Goal: Task Accomplishment & Management: Use online tool/utility

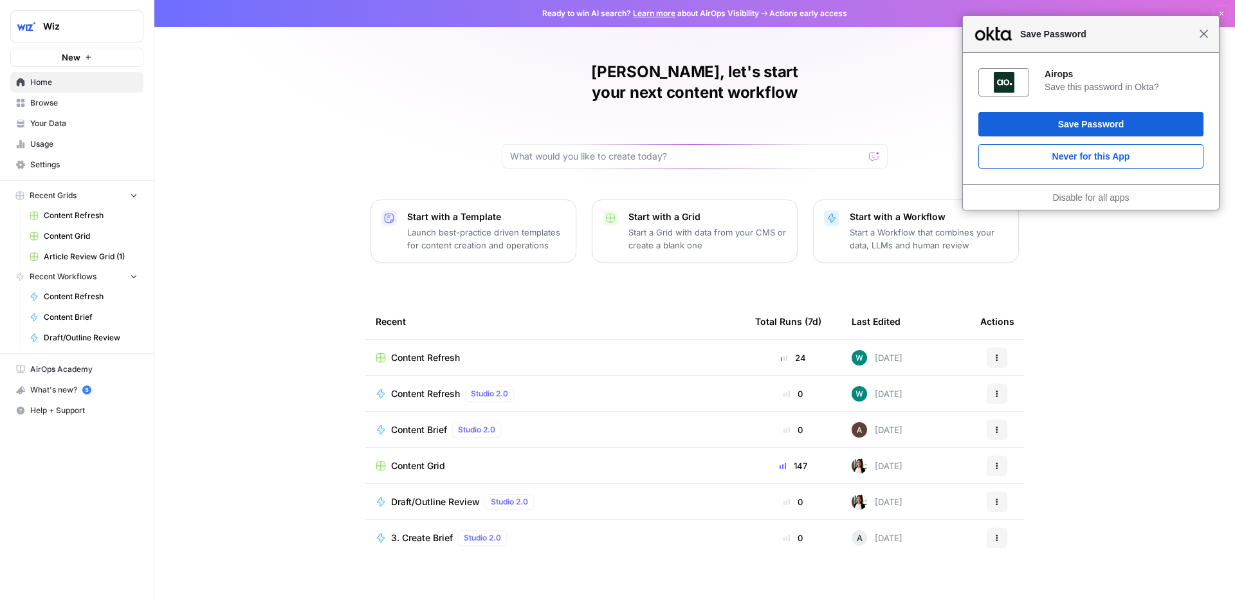
click at [1205, 37] on span "Close" at bounding box center [1204, 34] width 10 height 10
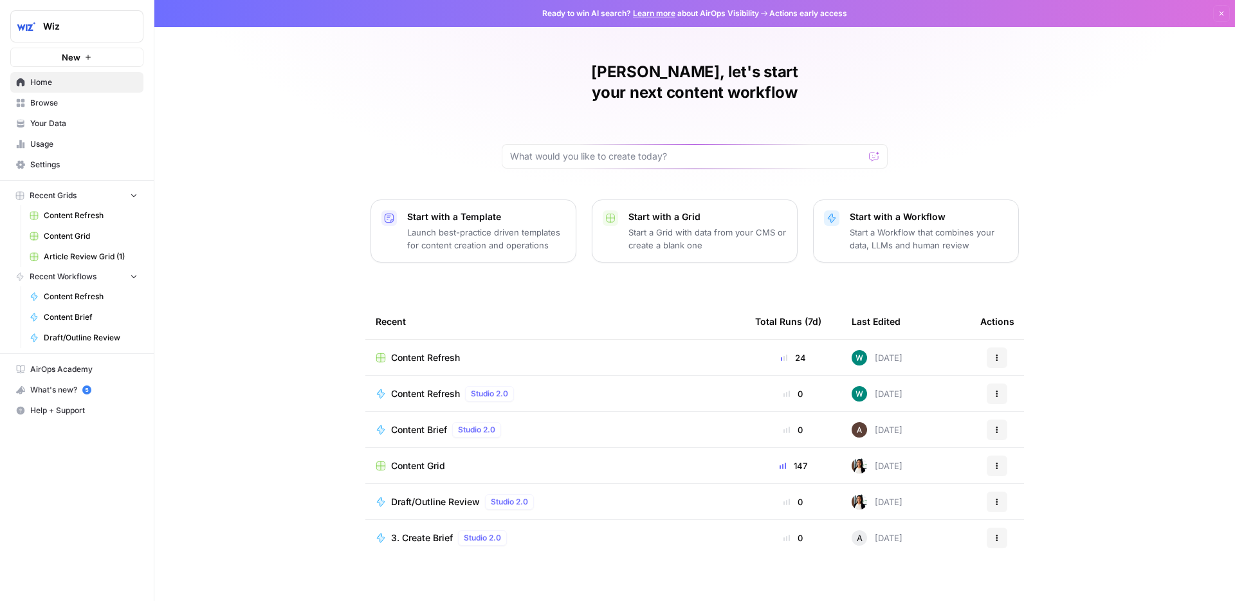
click at [477, 351] on div "Content Refresh" at bounding box center [555, 357] width 359 height 13
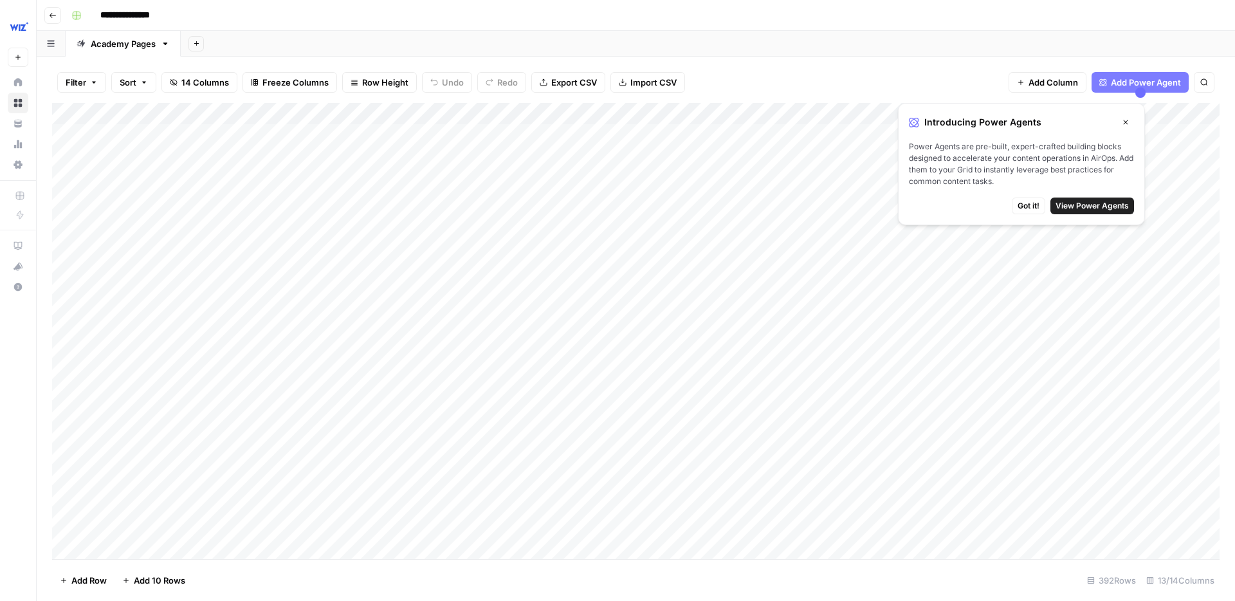
click at [1130, 122] on button "Close" at bounding box center [1125, 122] width 17 height 17
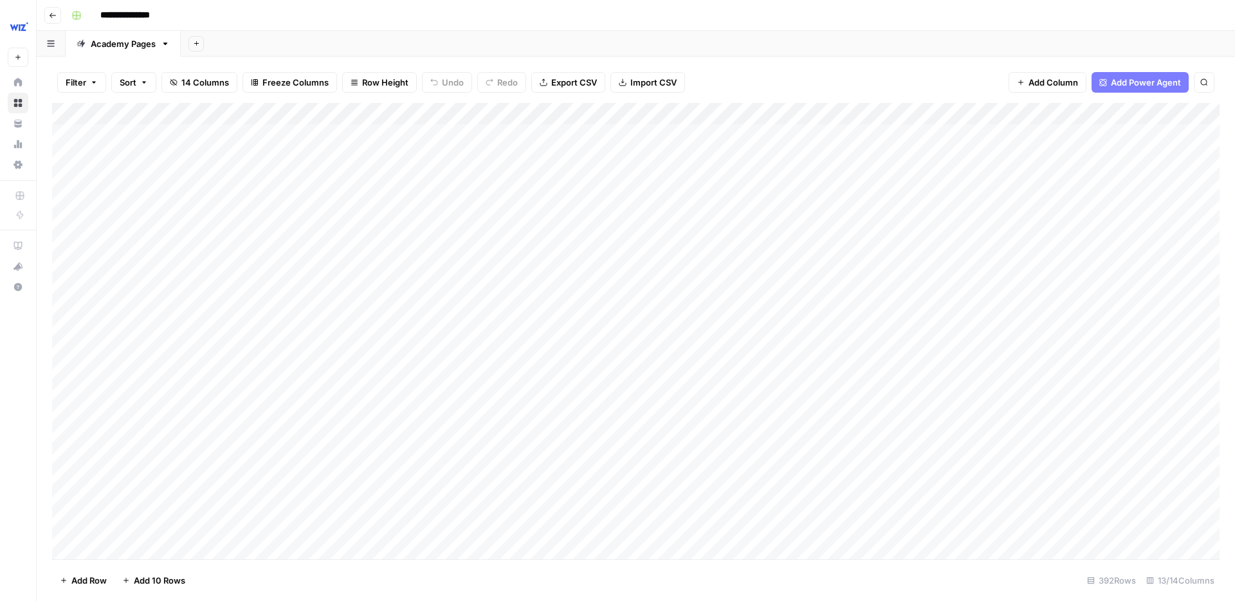
click at [542, 131] on div "Add Column" at bounding box center [636, 331] width 1168 height 456
click at [481, 134] on div "Add Column" at bounding box center [636, 331] width 1168 height 456
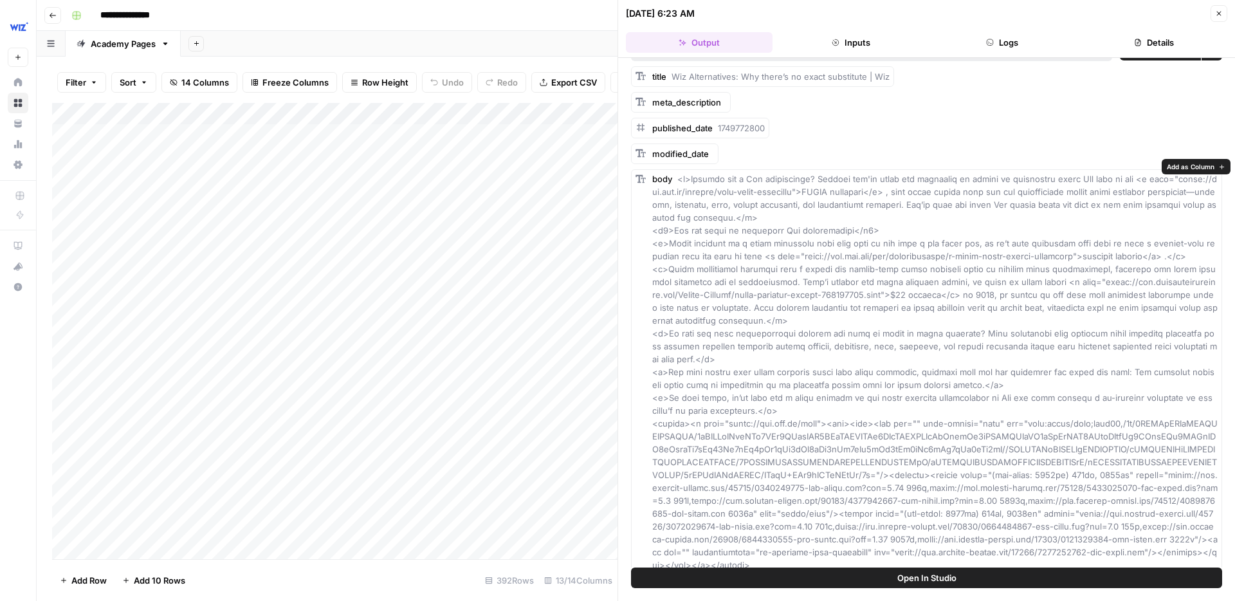
scroll to position [16, 0]
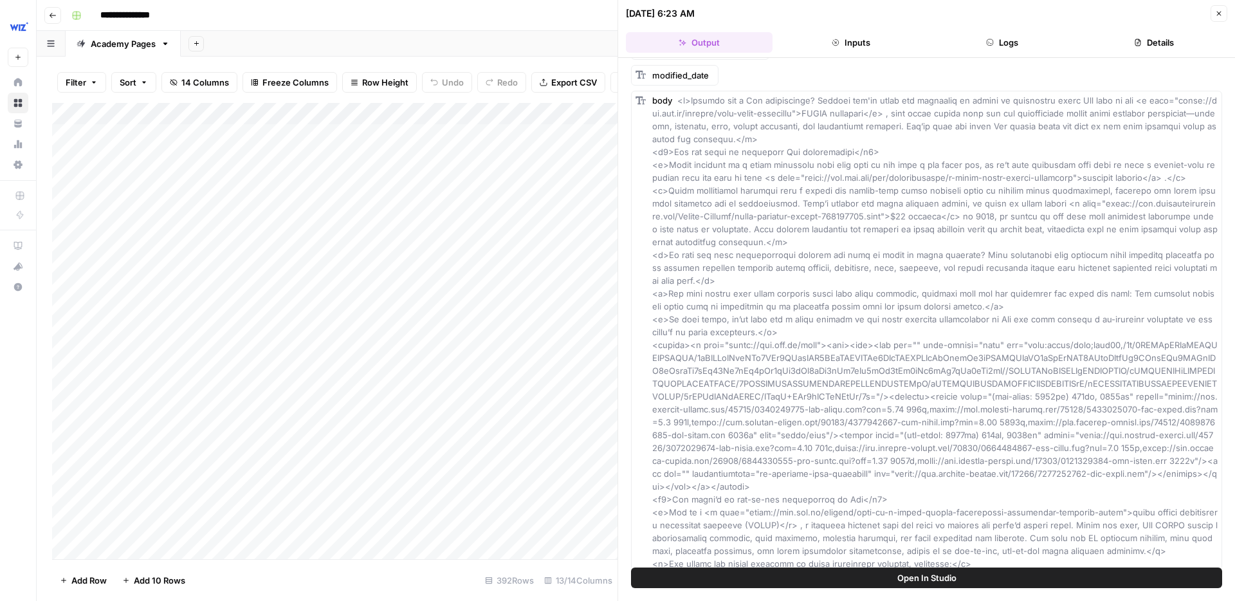
scroll to position [0, 0]
click at [495, 157] on div "Add Column" at bounding box center [334, 331] width 565 height 456
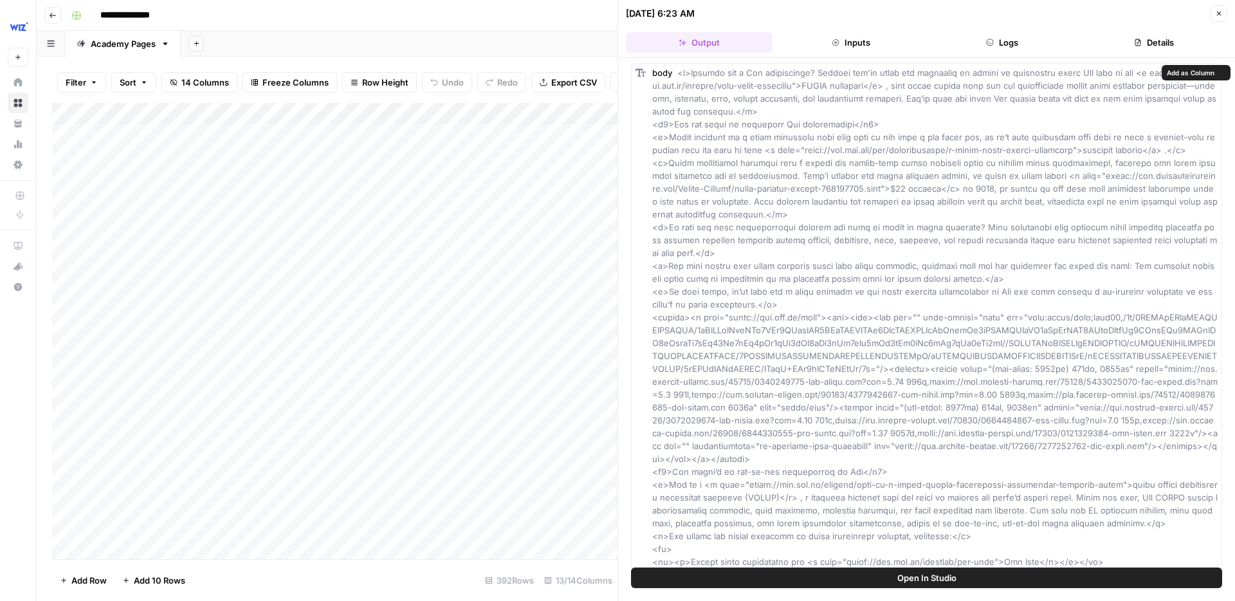
scroll to position [139, 0]
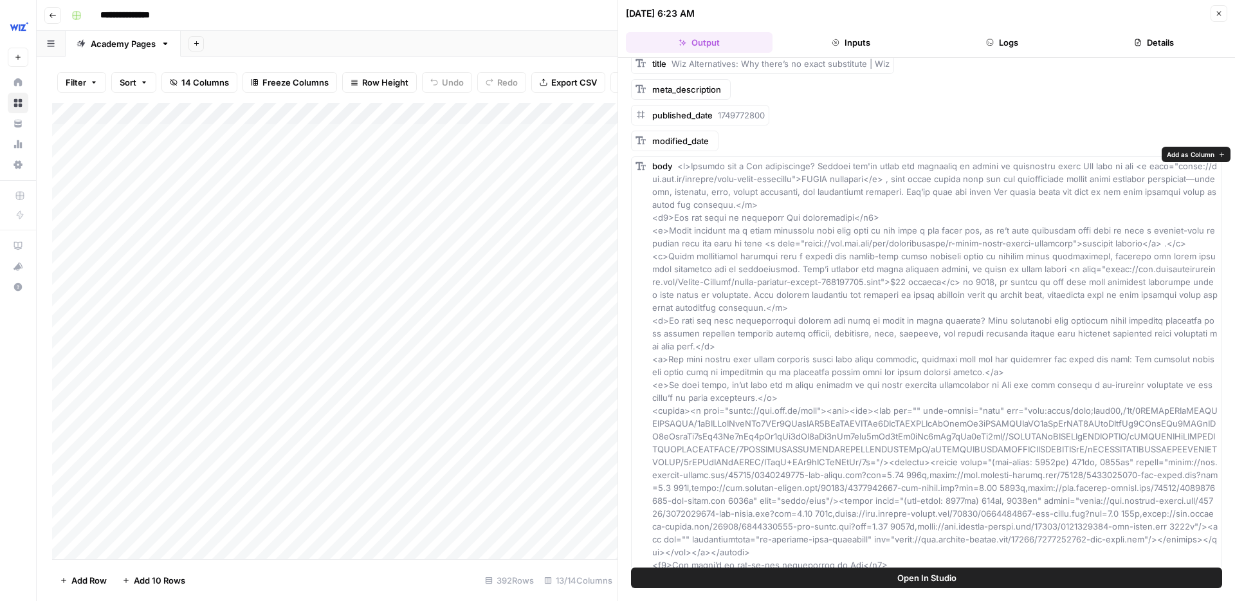
scroll to position [52, 0]
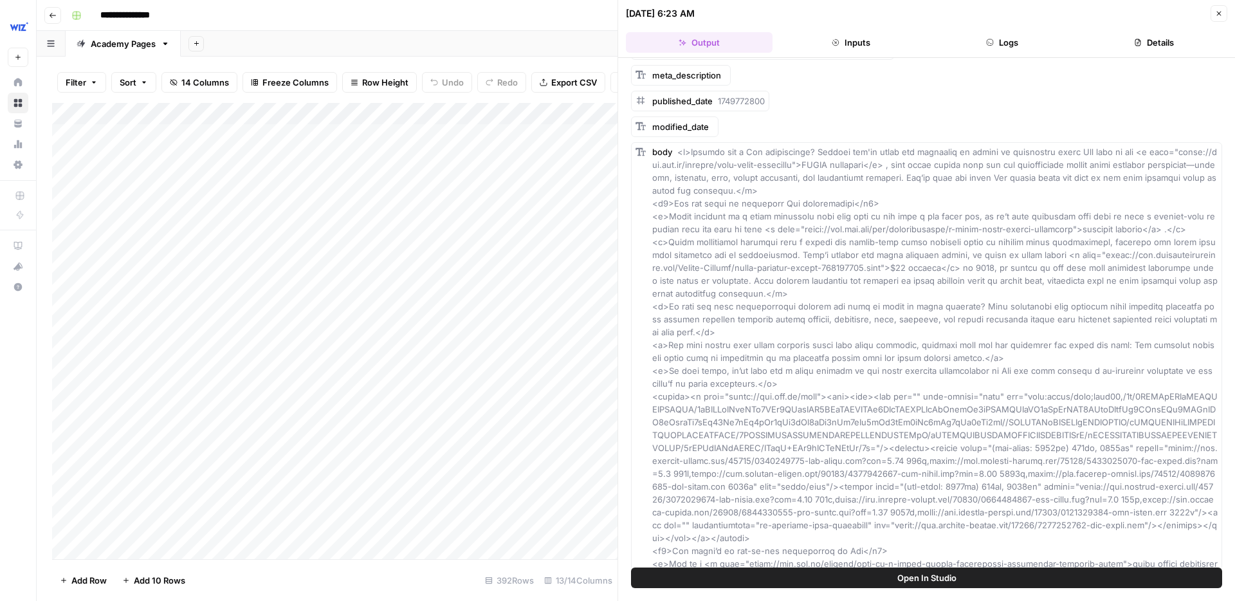
click at [455, 155] on div "Add Column" at bounding box center [334, 331] width 565 height 456
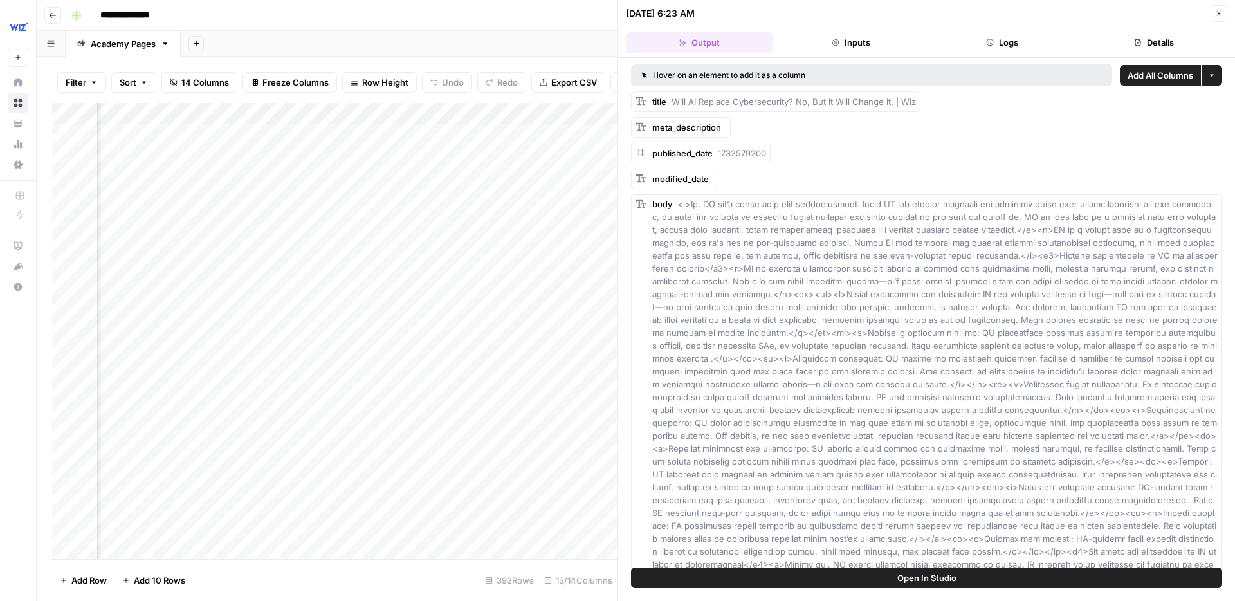
scroll to position [0, 459]
click at [531, 179] on div "Add Column" at bounding box center [334, 331] width 565 height 456
click at [519, 176] on div "Add Column" at bounding box center [334, 331] width 565 height 456
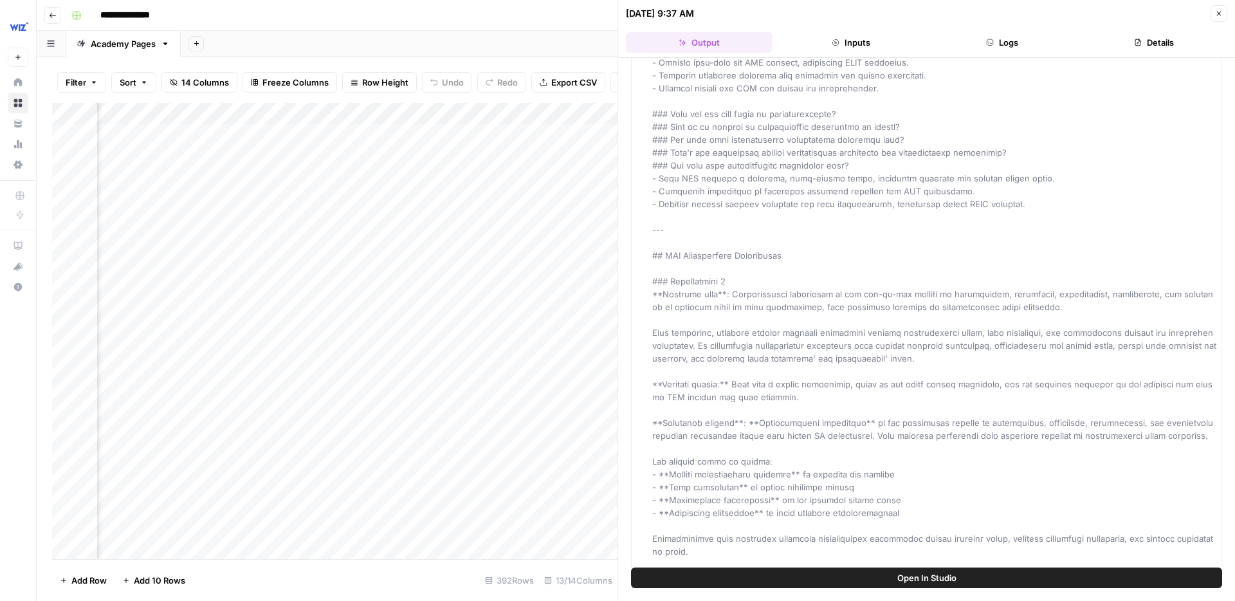
scroll to position [0, 865]
click at [380, 180] on div "Add Column" at bounding box center [334, 331] width 565 height 456
click at [387, 178] on div "Add Column" at bounding box center [334, 331] width 565 height 456
click at [387, 178] on div at bounding box center [390, 179] width 118 height 24
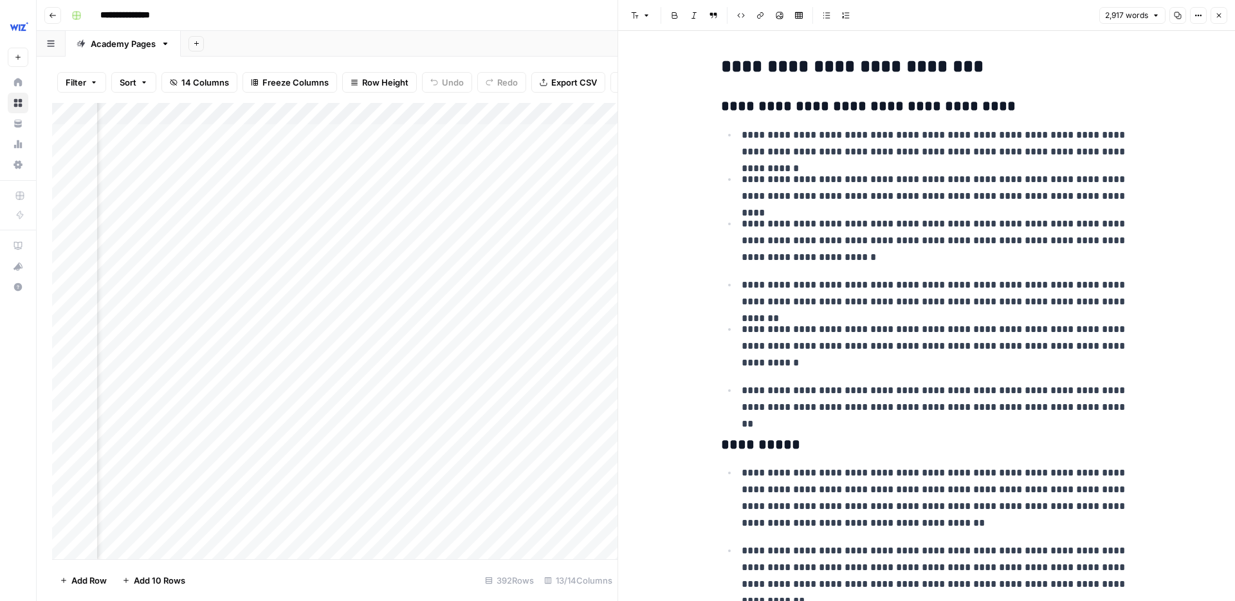
scroll to position [0, 308]
click at [338, 176] on div at bounding box center [390, 179] width 118 height 24
click at [345, 178] on div at bounding box center [390, 179] width 118 height 24
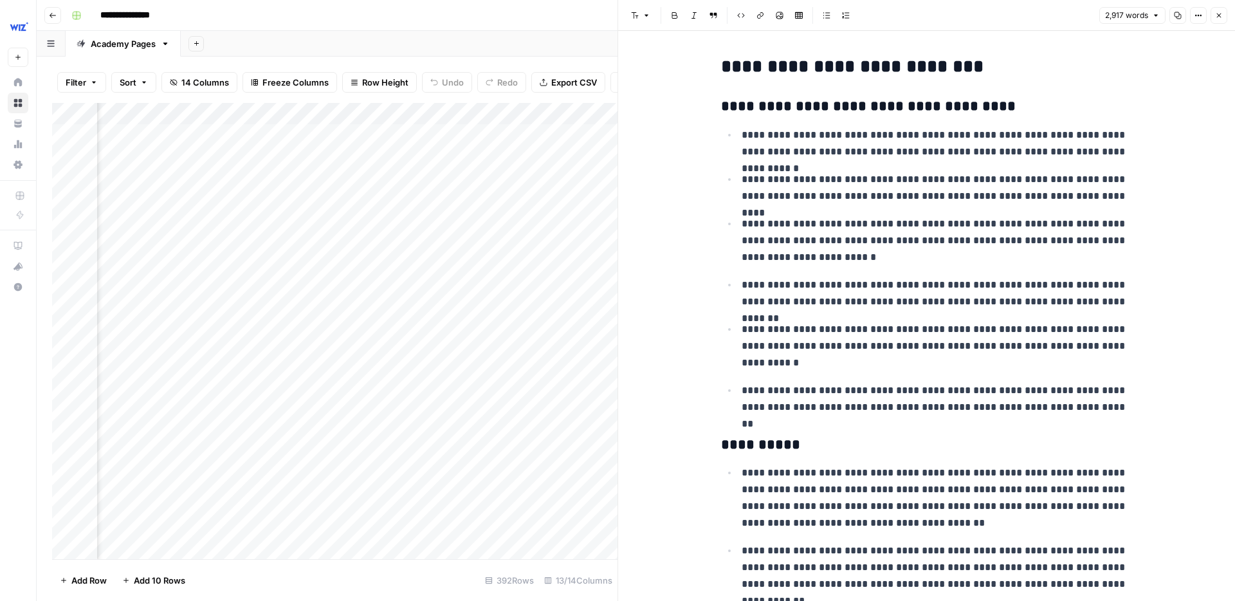
scroll to position [0, 312]
click at [360, 176] on div at bounding box center [390, 179] width 118 height 24
click at [349, 176] on div at bounding box center [390, 179] width 118 height 24
click at [556, 177] on div "Add Column" at bounding box center [334, 331] width 565 height 456
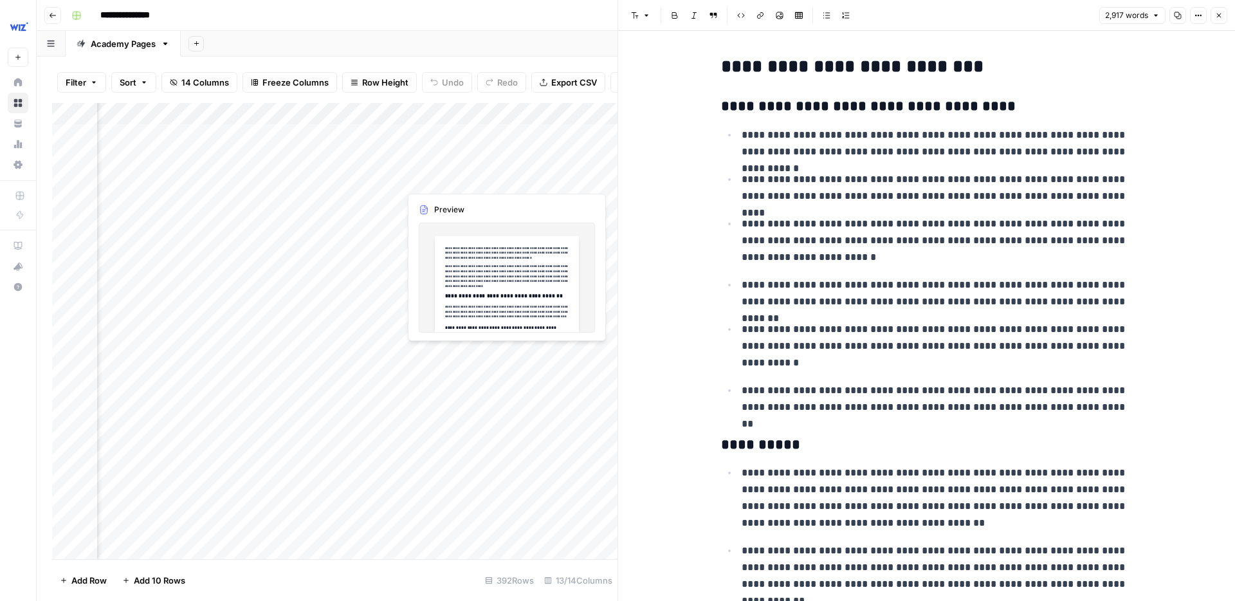
click at [441, 171] on div "Add Column" at bounding box center [334, 331] width 565 height 456
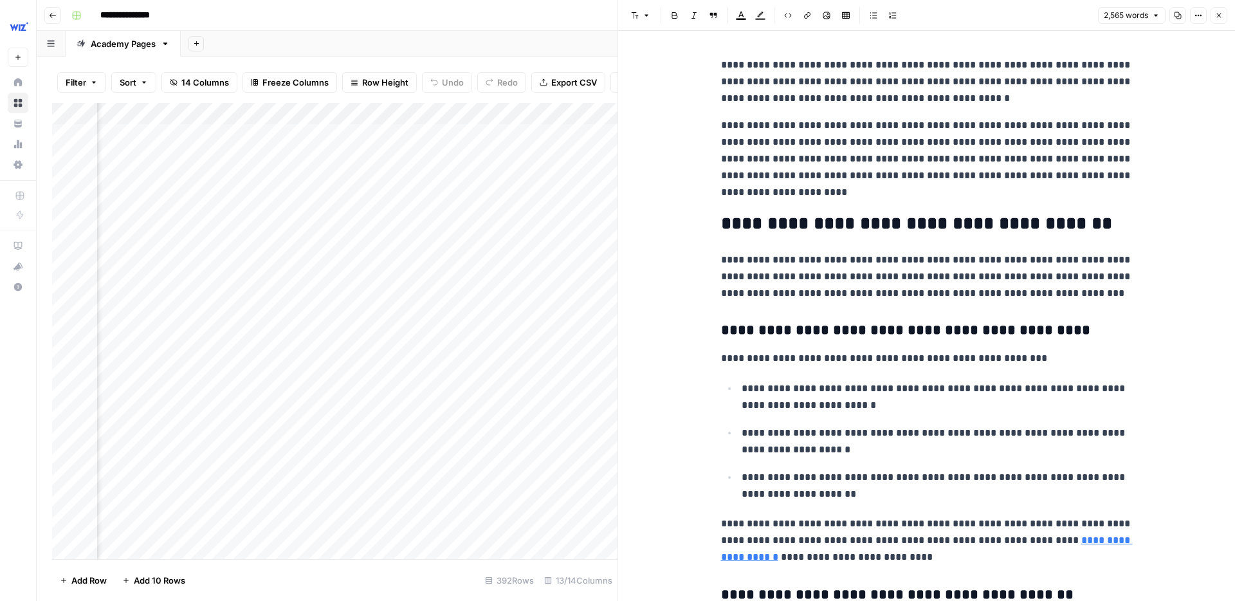
click at [237, 178] on div "Add Column" at bounding box center [334, 331] width 565 height 456
click at [237, 178] on textarea "**********" at bounding box center [279, 179] width 222 height 18
click at [468, 185] on div "Add Column" at bounding box center [334, 331] width 565 height 456
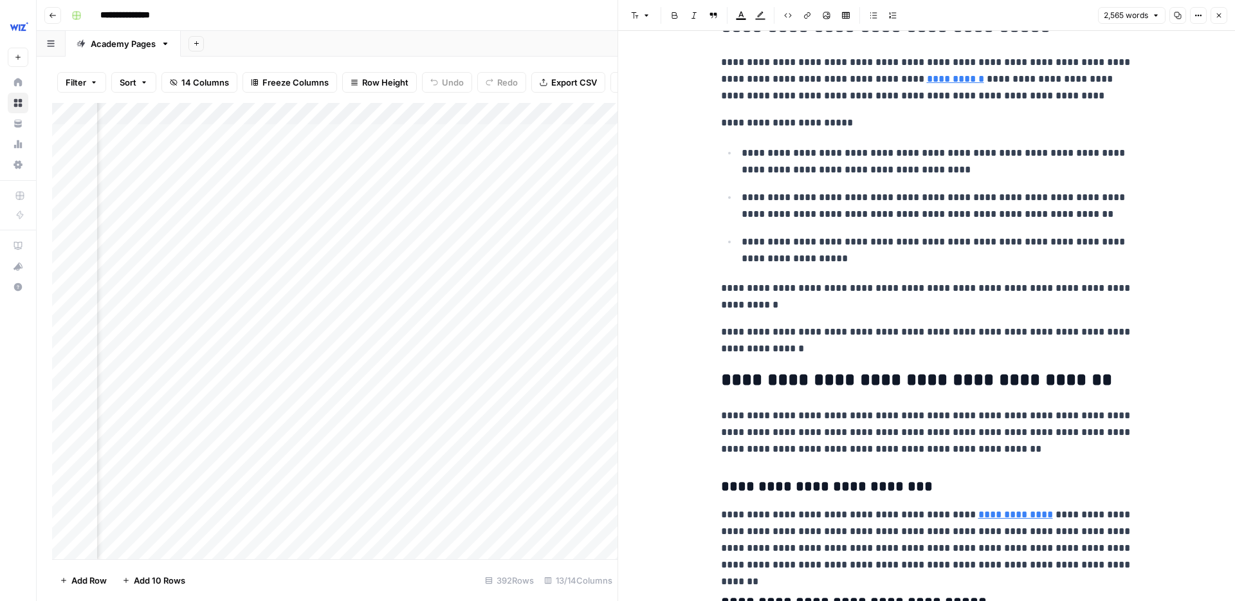
scroll to position [824, 0]
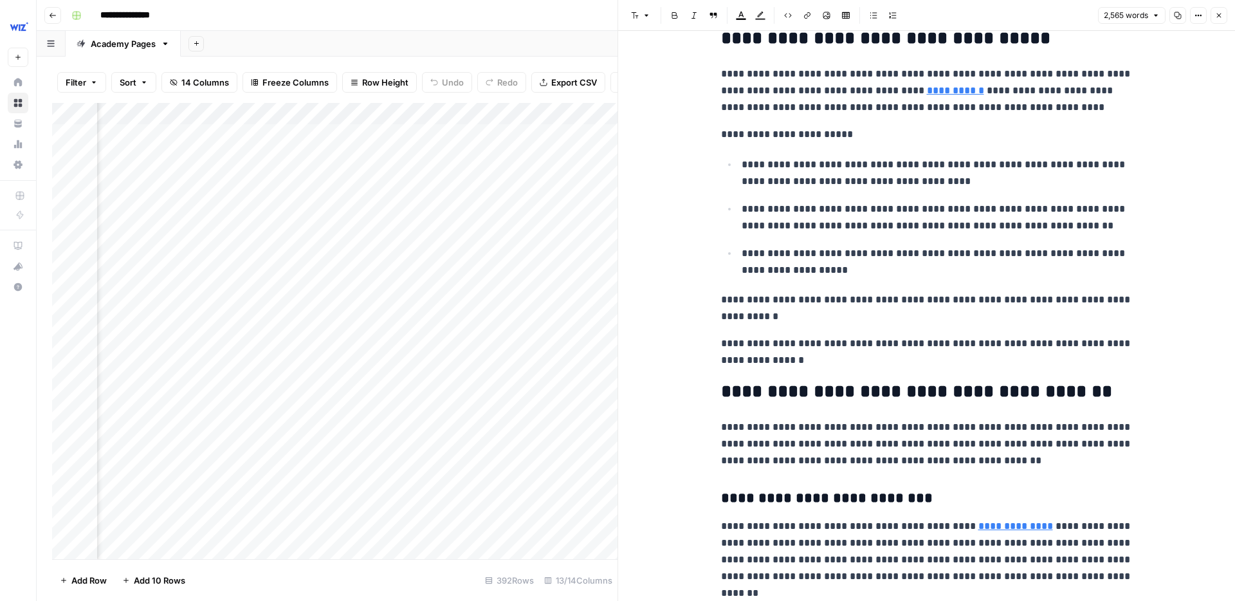
click at [537, 178] on div "Add Column" at bounding box center [334, 331] width 565 height 456
click at [460, 176] on div "Add Column" at bounding box center [334, 331] width 565 height 456
click at [457, 176] on div "Add Column" at bounding box center [334, 331] width 565 height 456
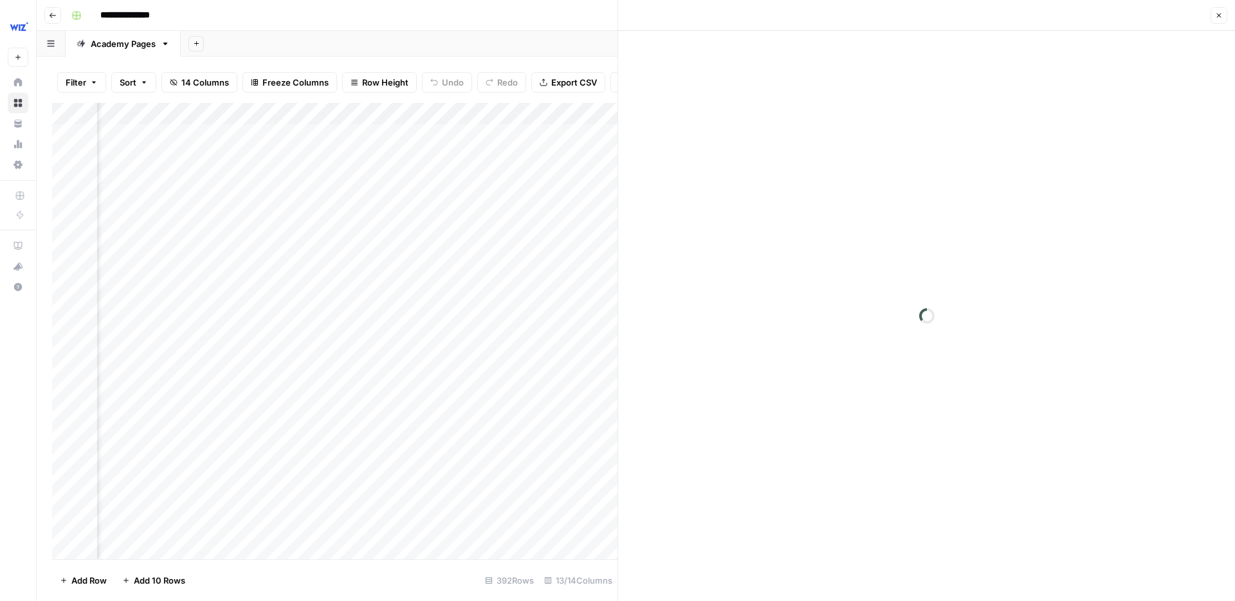
click at [457, 176] on div at bounding box center [452, 179] width 128 height 24
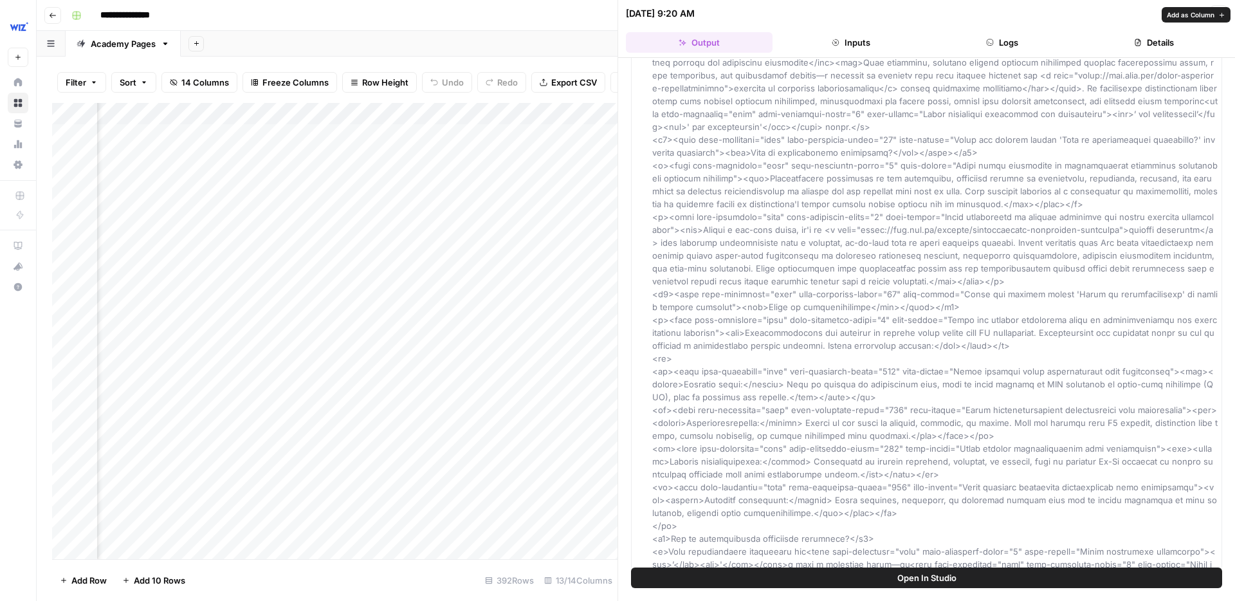
scroll to position [93, 0]
click at [1022, 572] on button "Open In Studio" at bounding box center [926, 577] width 591 height 21
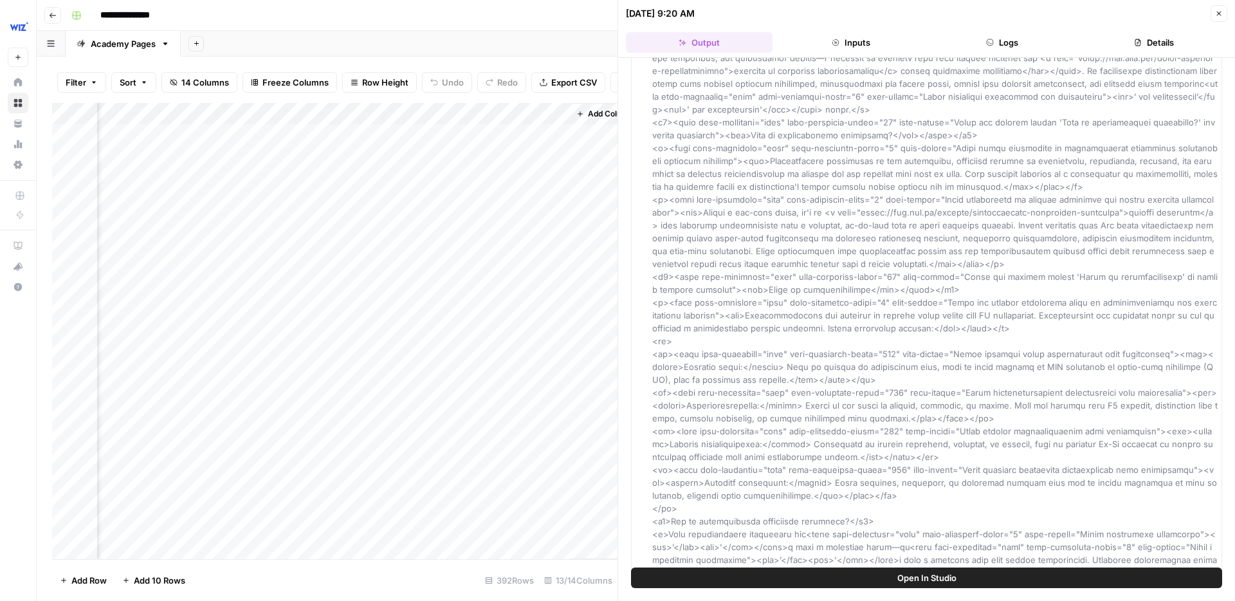
scroll to position [0, 1342]
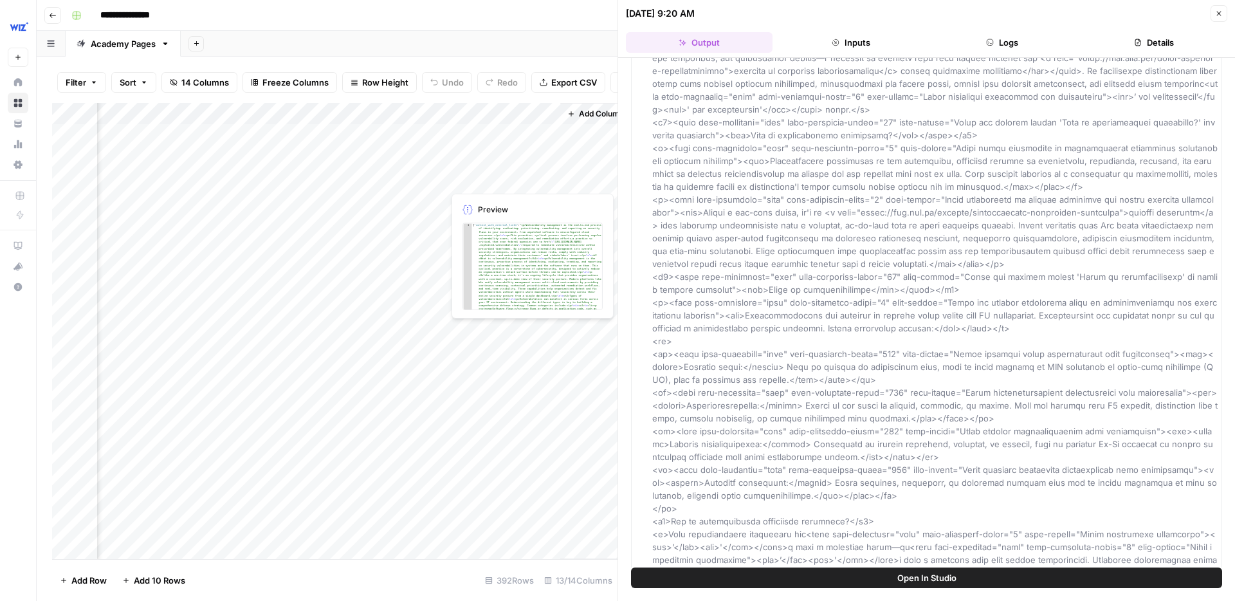
click at [476, 180] on div "Add Column" at bounding box center [334, 331] width 565 height 456
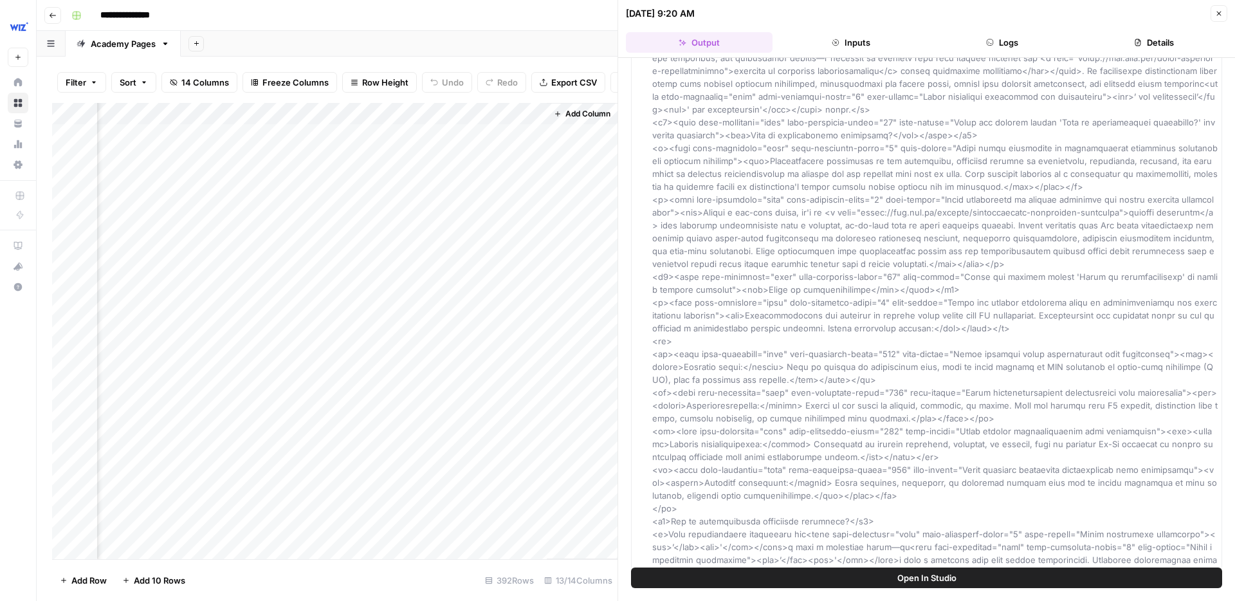
click at [476, 179] on div "Add Column" at bounding box center [334, 331] width 565 height 456
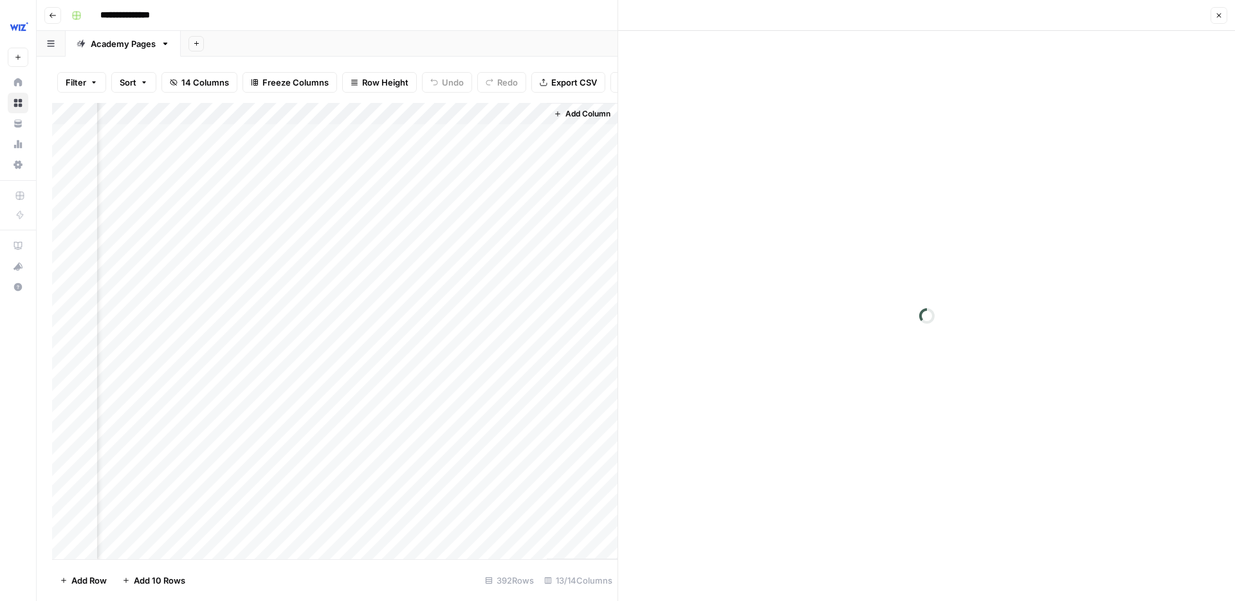
scroll to position [0, 1355]
click at [476, 179] on div at bounding box center [488, 179] width 118 height 24
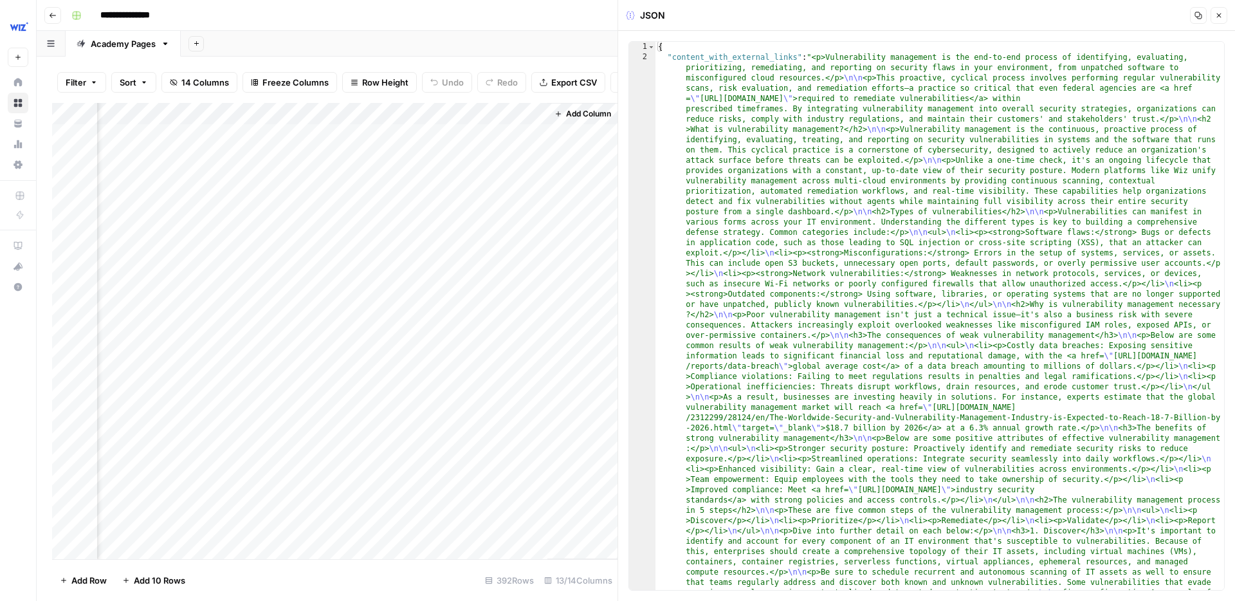
click at [370, 177] on div "Add Column" at bounding box center [334, 331] width 565 height 456
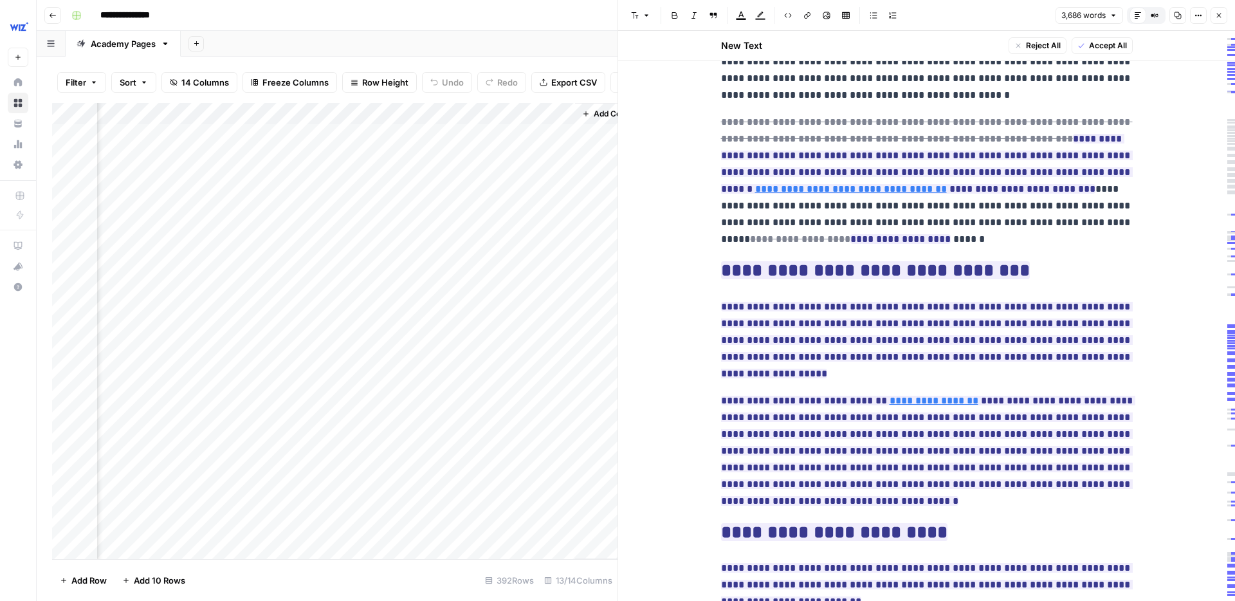
scroll to position [0, 1320]
click at [279, 180] on div "Add Column" at bounding box center [334, 331] width 565 height 456
click at [281, 181] on div "Add Column" at bounding box center [334, 331] width 565 height 456
click at [281, 181] on div at bounding box center [287, 179] width 128 height 24
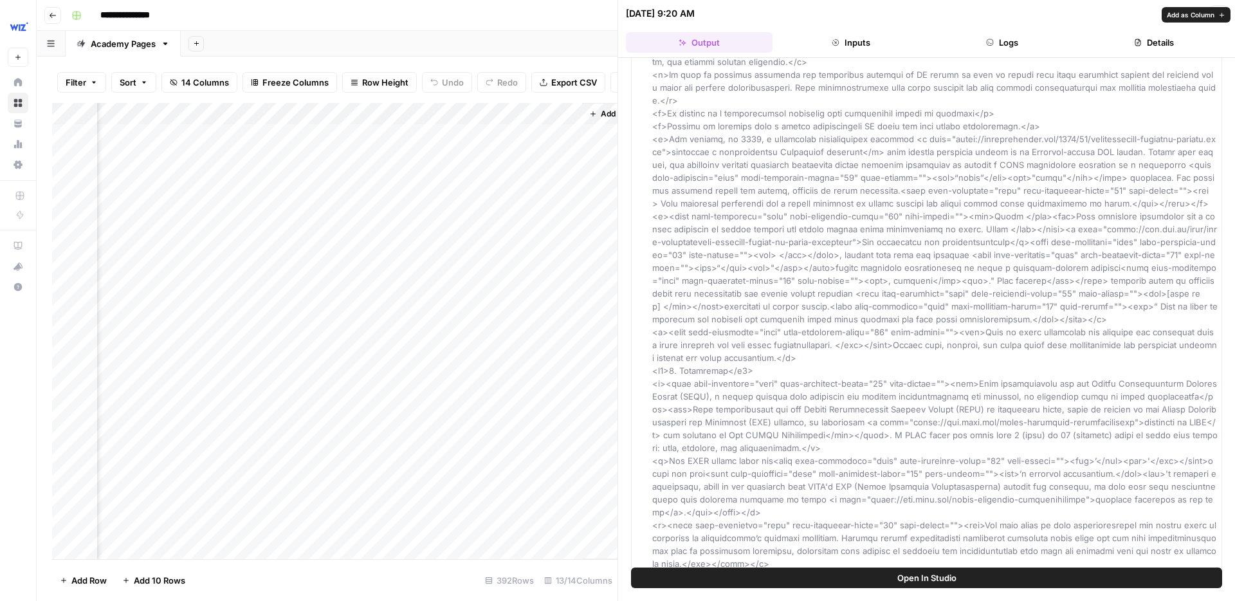
scroll to position [2015, 0]
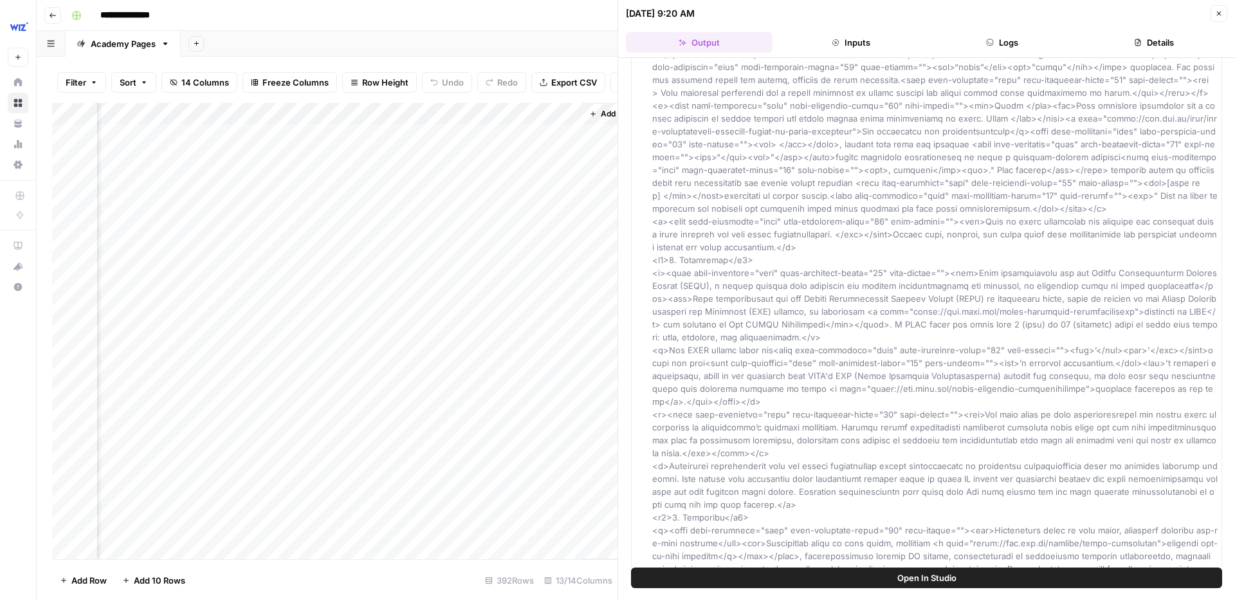
click at [402, 178] on div "Add Column" at bounding box center [334, 331] width 565 height 456
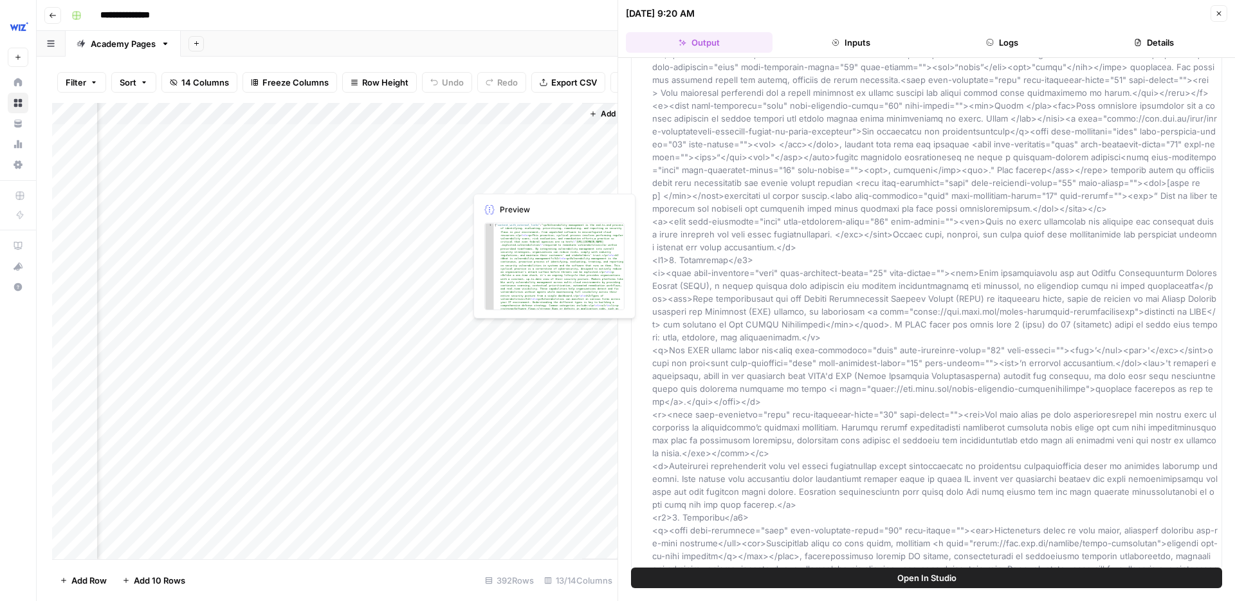
click at [497, 174] on div "Add Column" at bounding box center [334, 331] width 565 height 456
click at [500, 175] on div "Add Column" at bounding box center [334, 331] width 565 height 456
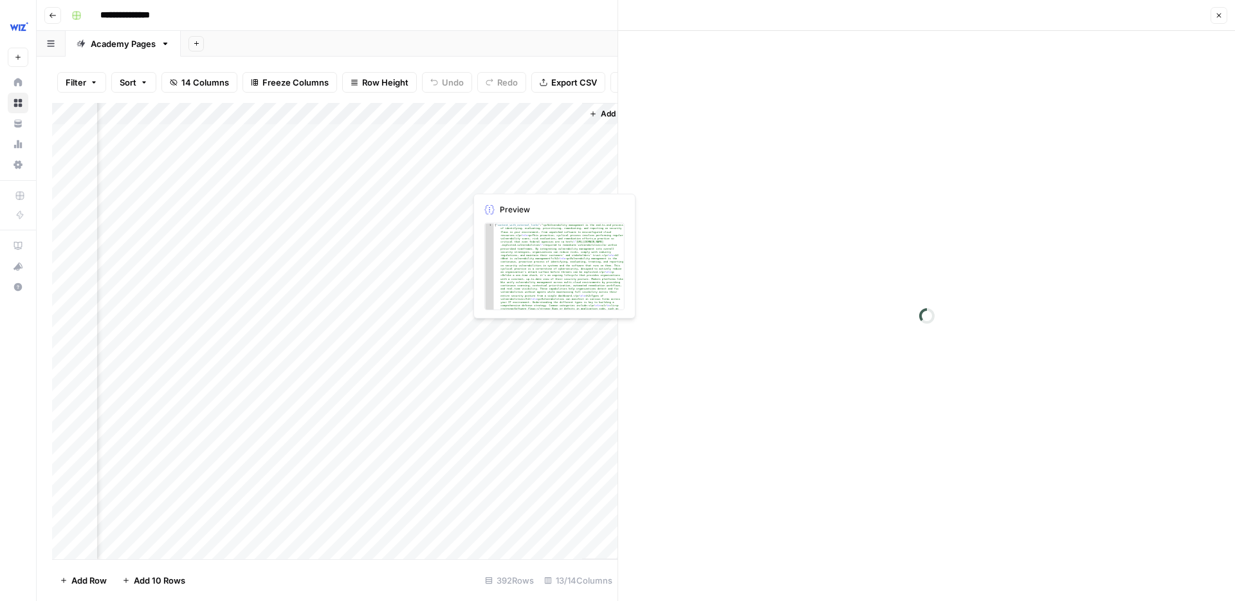
click at [500, 175] on div at bounding box center [524, 179] width 118 height 24
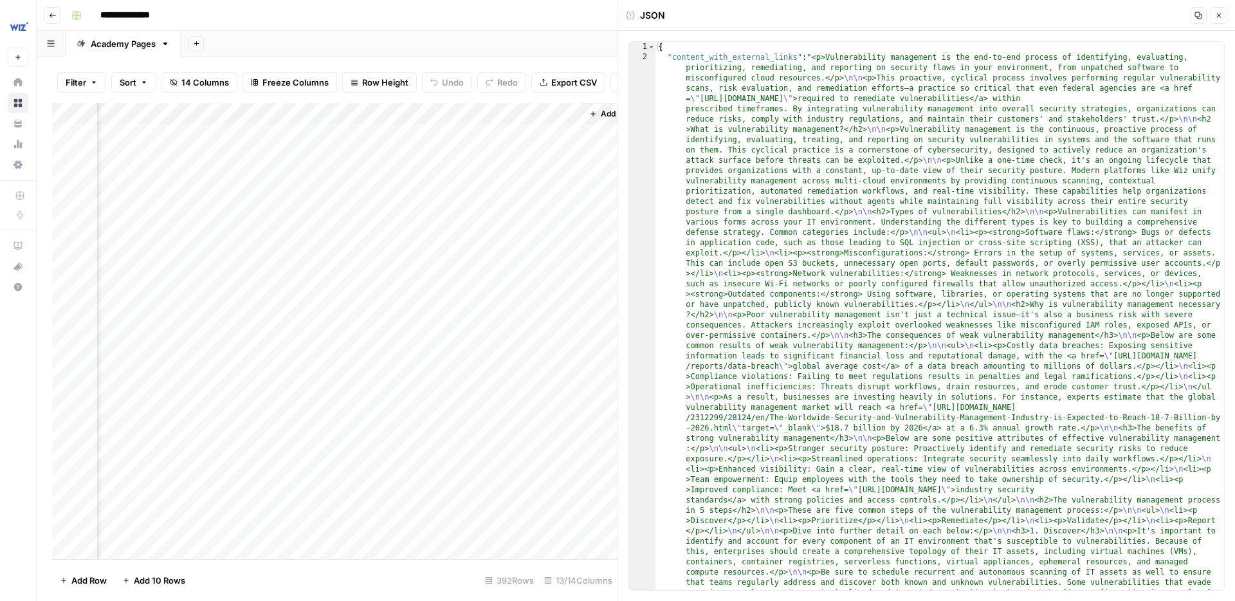
click at [408, 177] on div "Add Column" at bounding box center [334, 331] width 565 height 456
click at [396, 176] on div "Add Column" at bounding box center [334, 331] width 565 height 456
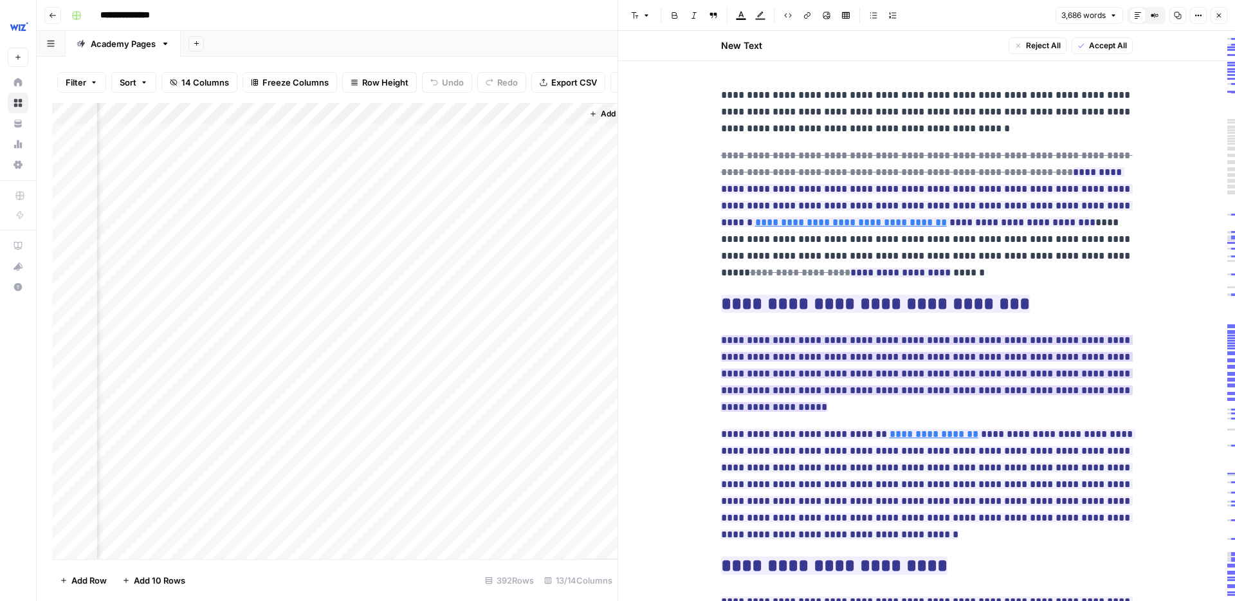
click at [933, 358] on ins "**********" at bounding box center [927, 373] width 412 height 77
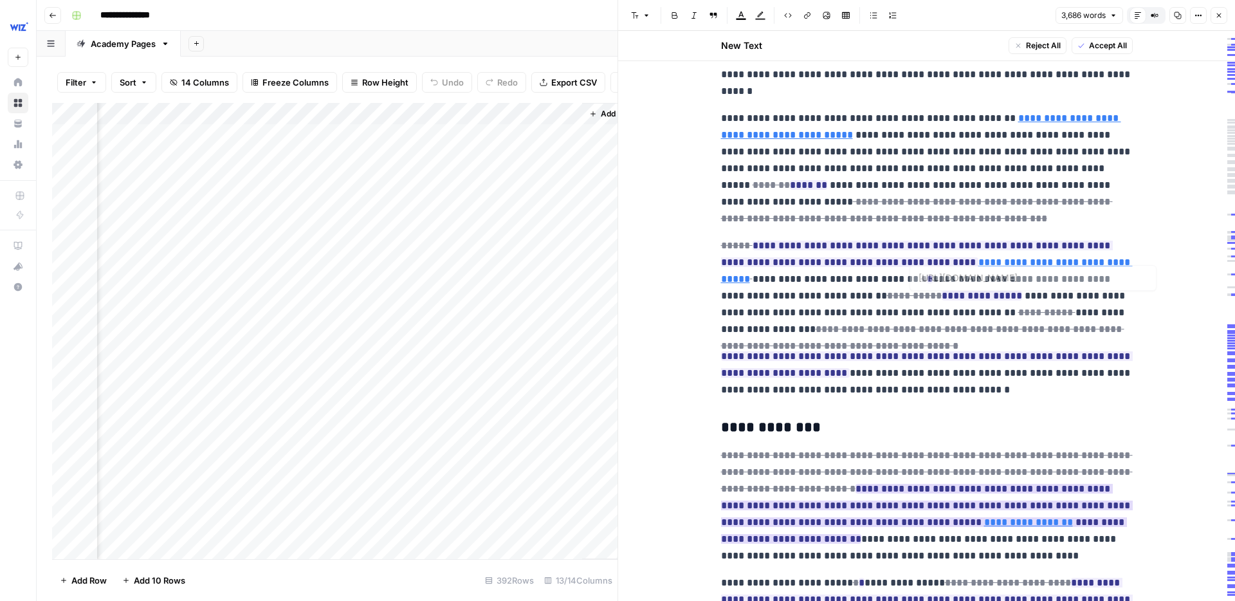
scroll to position [3449, 0]
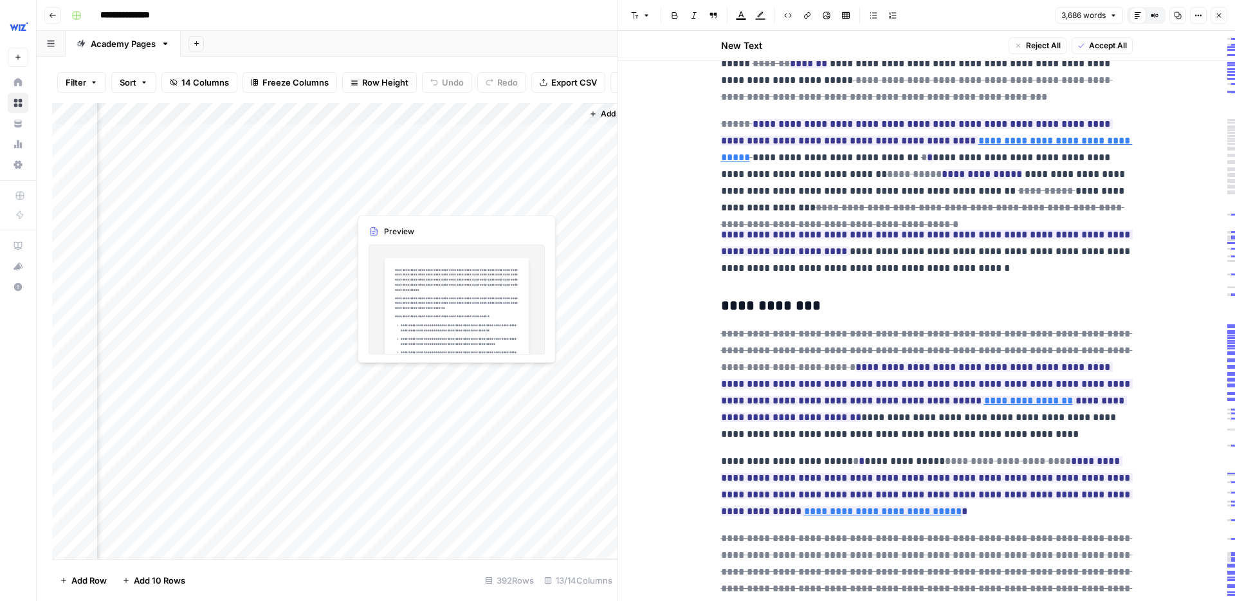
click at [393, 197] on div "Add Column" at bounding box center [334, 331] width 565 height 456
click at [401, 198] on div "Add Column" at bounding box center [334, 331] width 565 height 456
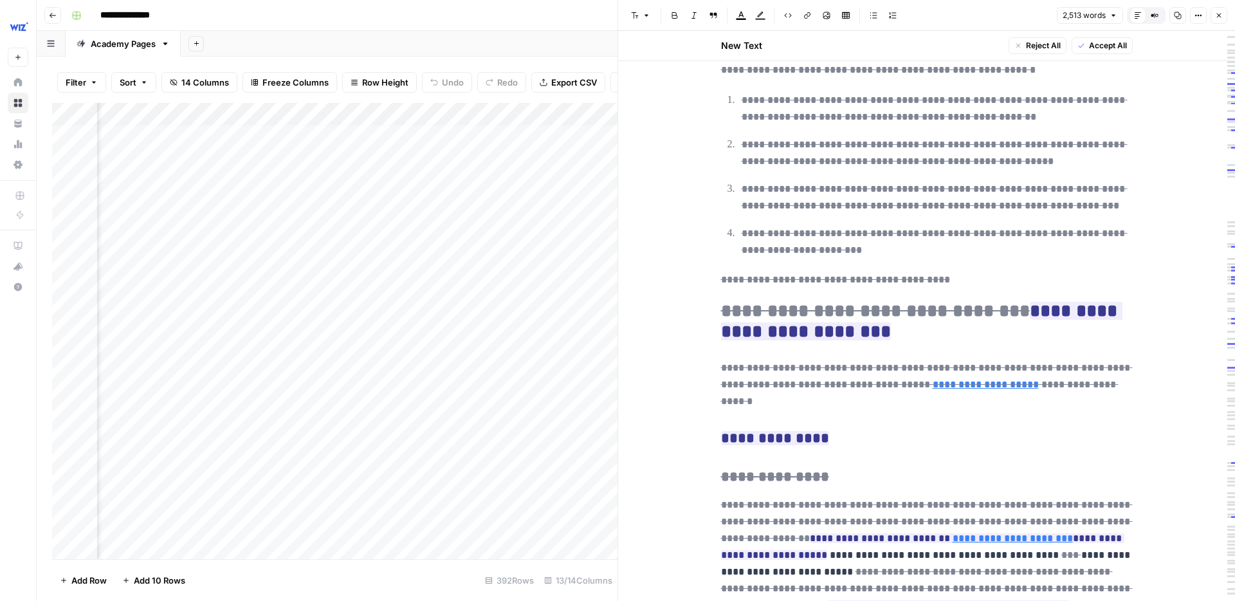
scroll to position [10, 946]
click at [272, 184] on div "Add Column" at bounding box center [334, 331] width 565 height 456
click at [288, 191] on div "Add Column" at bounding box center [334, 331] width 565 height 456
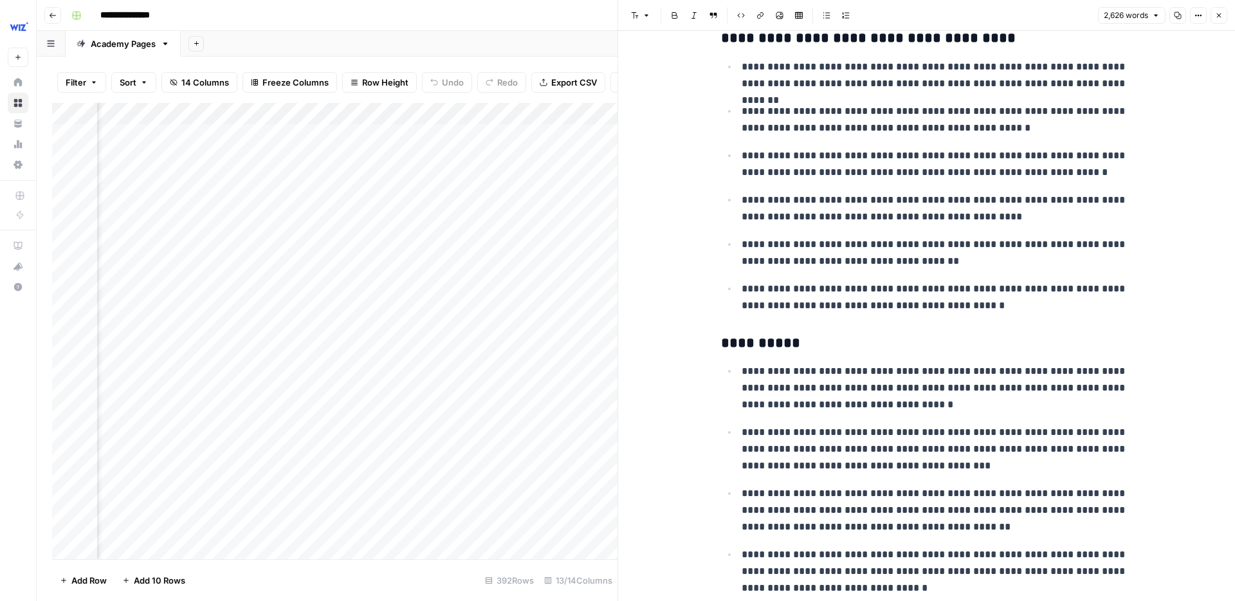
scroll to position [0, 1123]
click at [455, 287] on div "Add Column" at bounding box center [334, 331] width 565 height 456
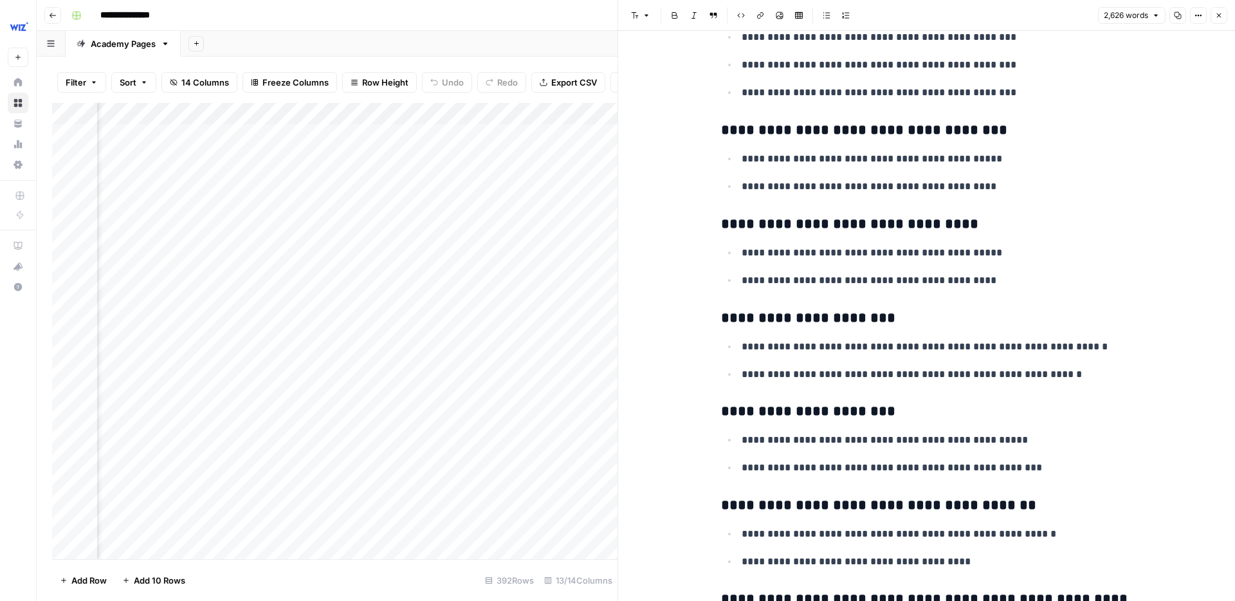
scroll to position [0, 1212]
click at [397, 180] on div "Add Column" at bounding box center [334, 331] width 565 height 456
click at [389, 179] on div "Add Column" at bounding box center [334, 331] width 565 height 456
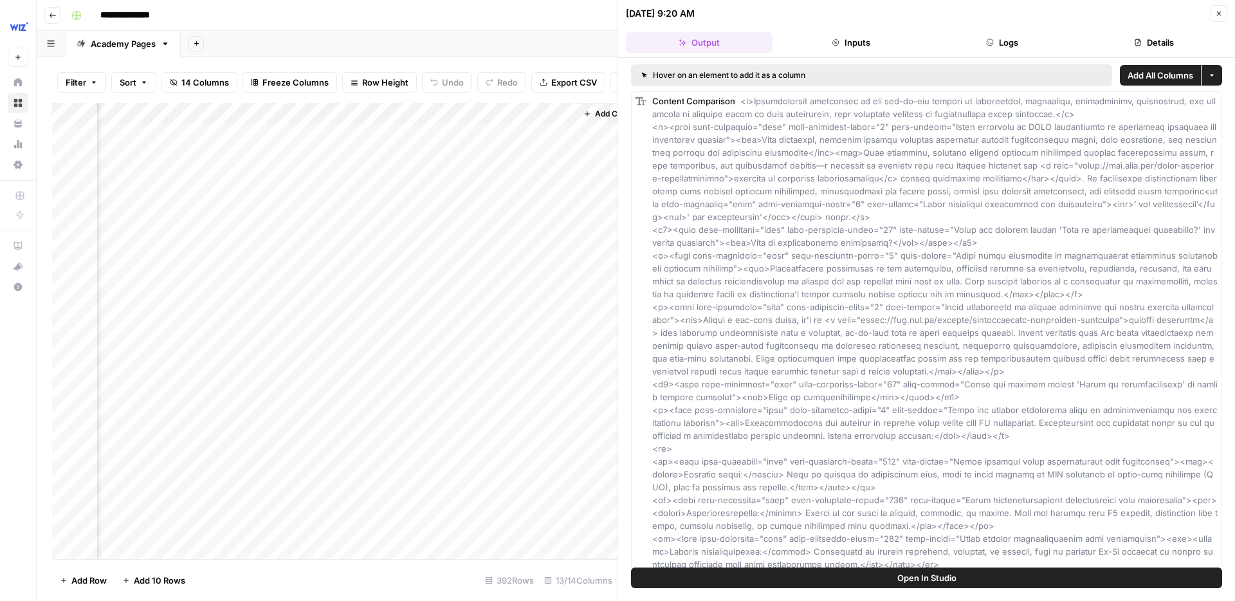
scroll to position [0, 1356]
click at [359, 177] on div at bounding box center [395, 179] width 128 height 24
click at [353, 178] on div at bounding box center [395, 179] width 128 height 24
click at [347, 179] on div at bounding box center [395, 179] width 128 height 24
click at [384, 177] on div at bounding box center [395, 179] width 128 height 24
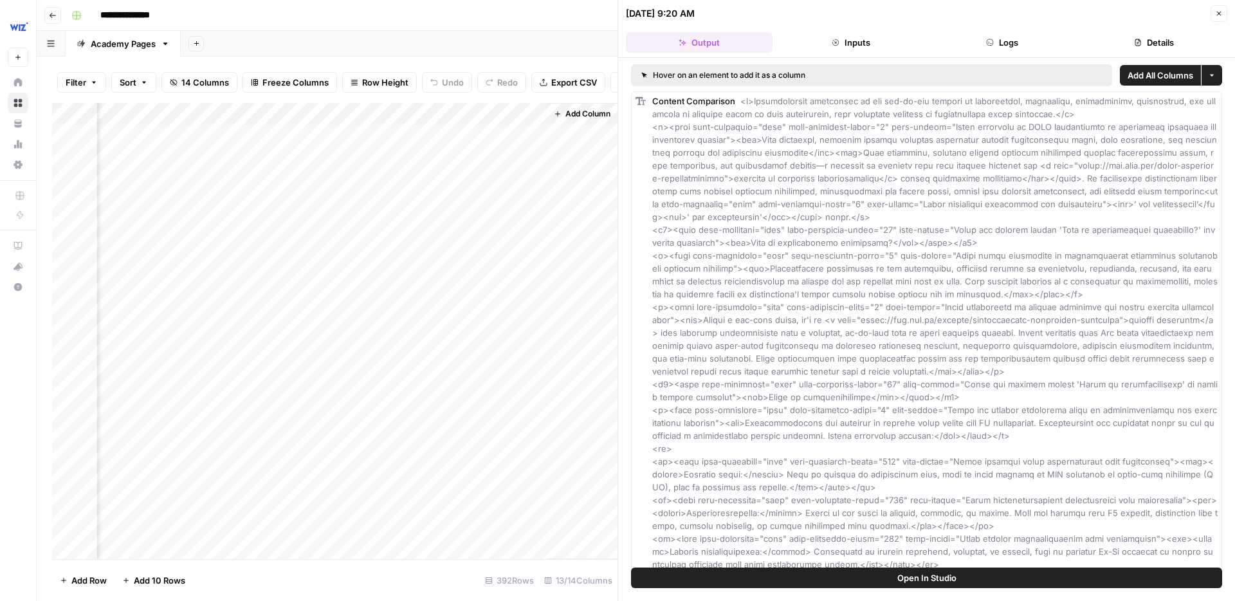
click at [385, 177] on div at bounding box center [395, 179] width 128 height 24
click at [358, 178] on div at bounding box center [395, 179] width 128 height 24
click at [356, 197] on div "Add Column" at bounding box center [334, 331] width 565 height 456
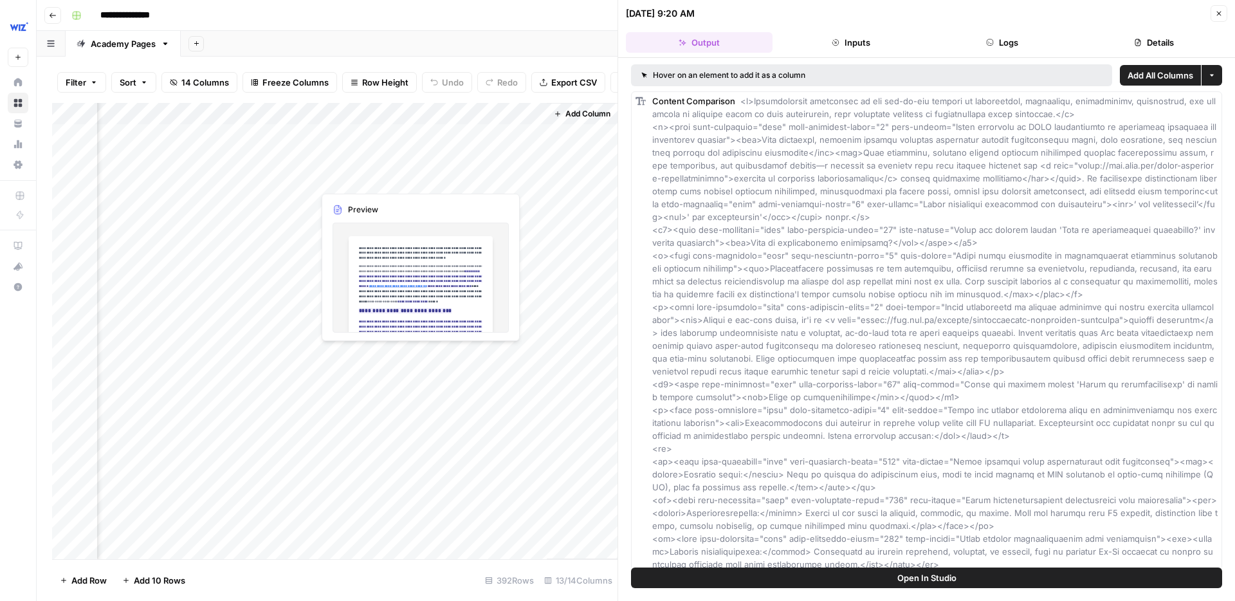
click at [356, 178] on div "Add Column" at bounding box center [334, 331] width 565 height 456
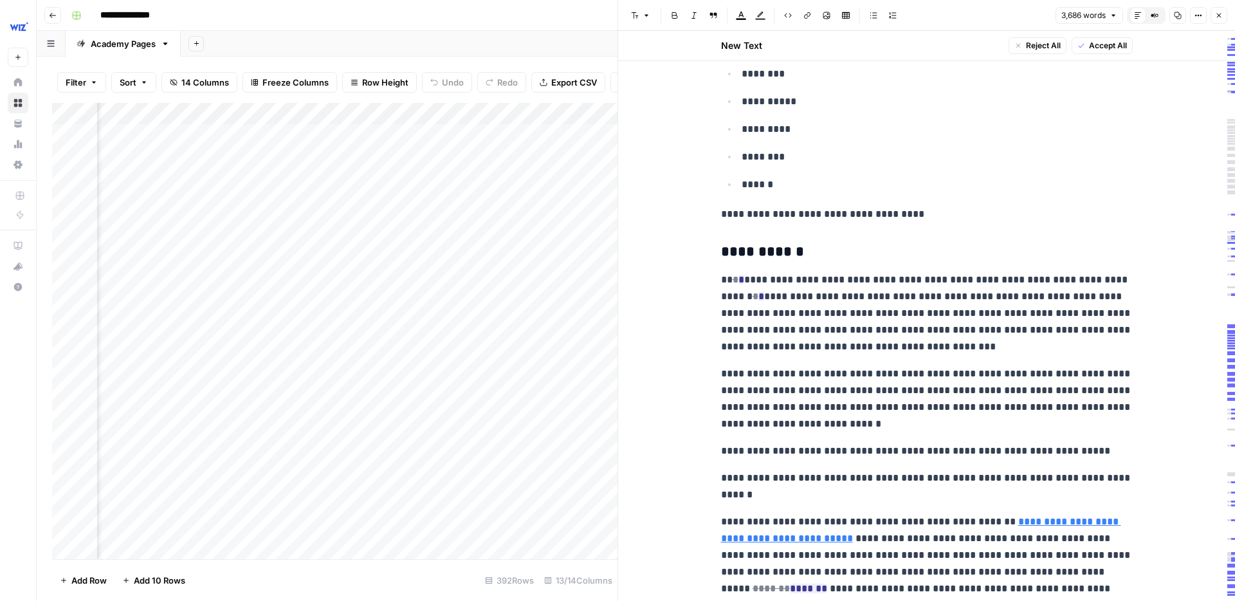
scroll to position [0, 664]
click at [235, 155] on div "Add Column" at bounding box center [334, 331] width 565 height 456
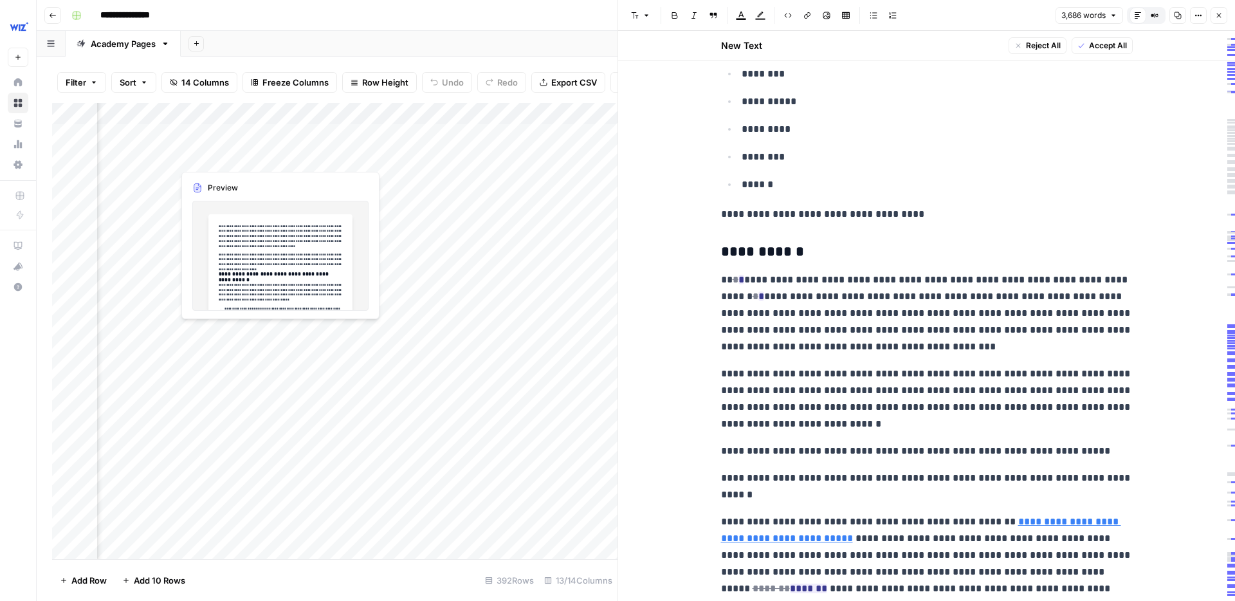
click at [217, 152] on div "Add Column" at bounding box center [334, 331] width 565 height 456
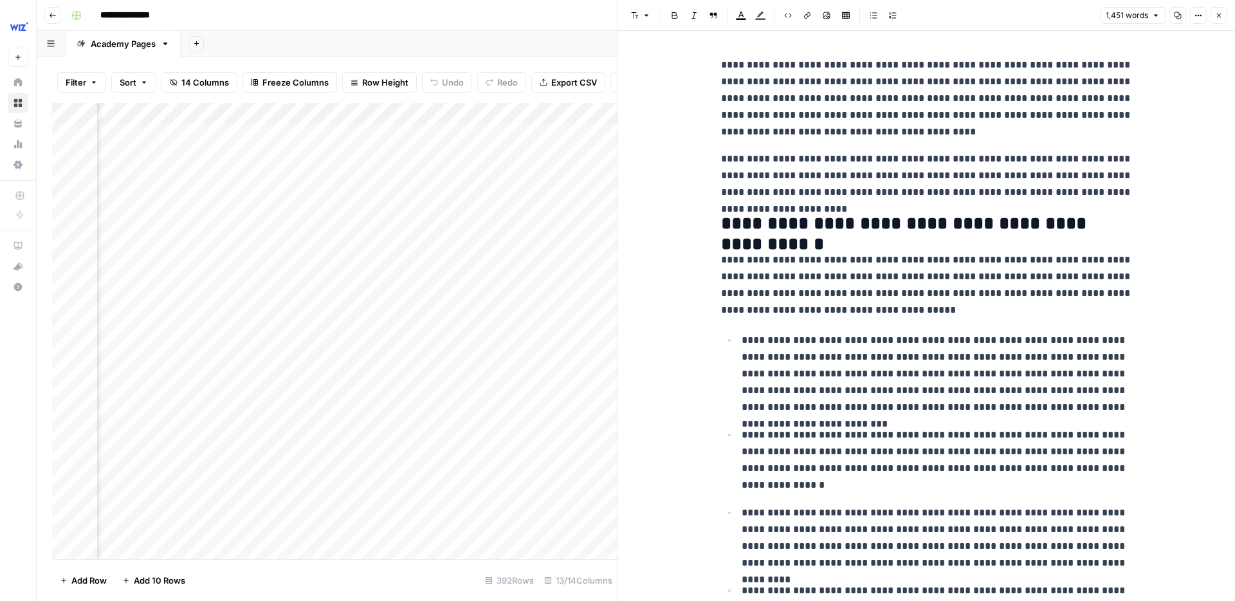
click at [234, 134] on div "Add Column" at bounding box center [334, 331] width 565 height 456
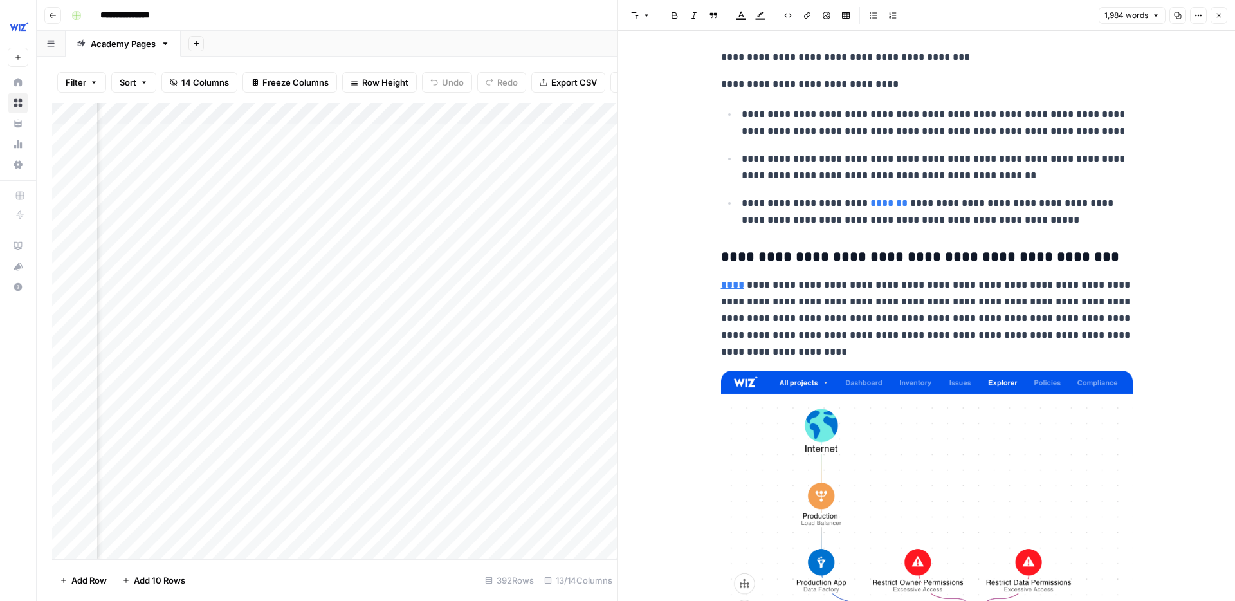
scroll to position [0, 665]
click at [237, 156] on div "Add Column" at bounding box center [334, 331] width 565 height 456
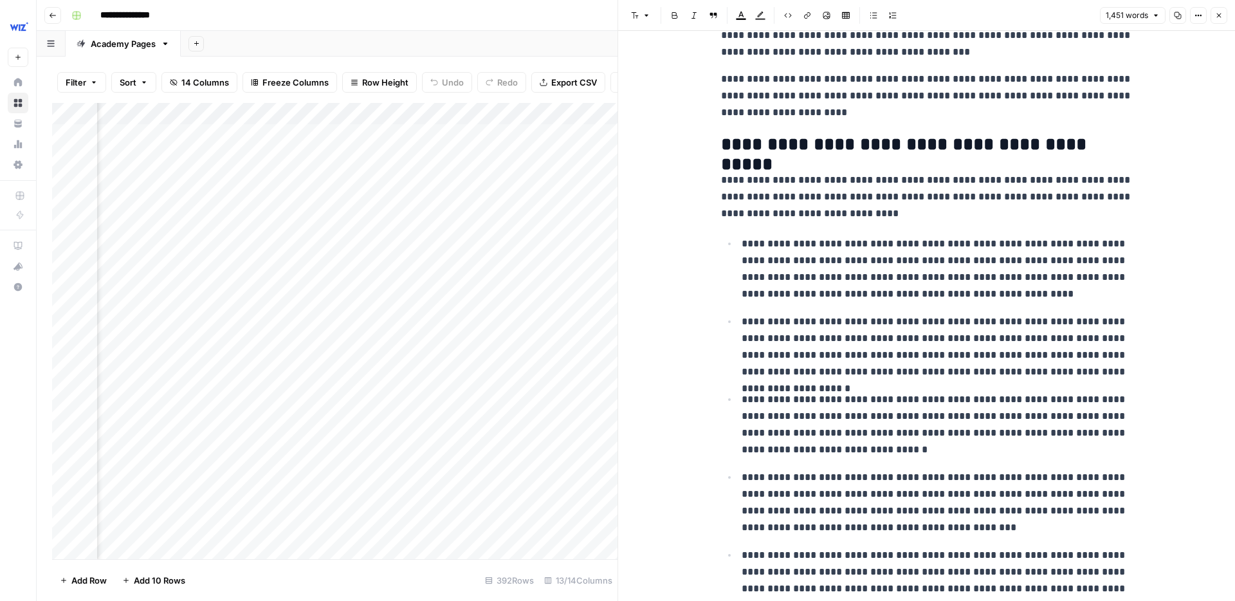
scroll to position [2398, 0]
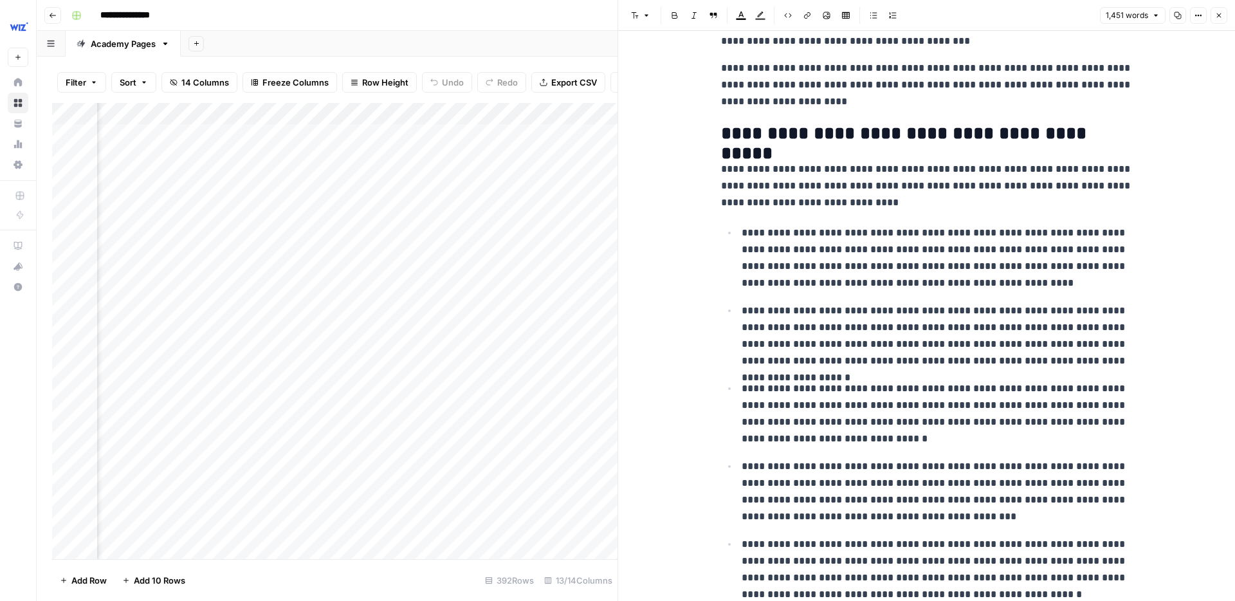
click at [228, 181] on div "Add Column" at bounding box center [334, 331] width 565 height 456
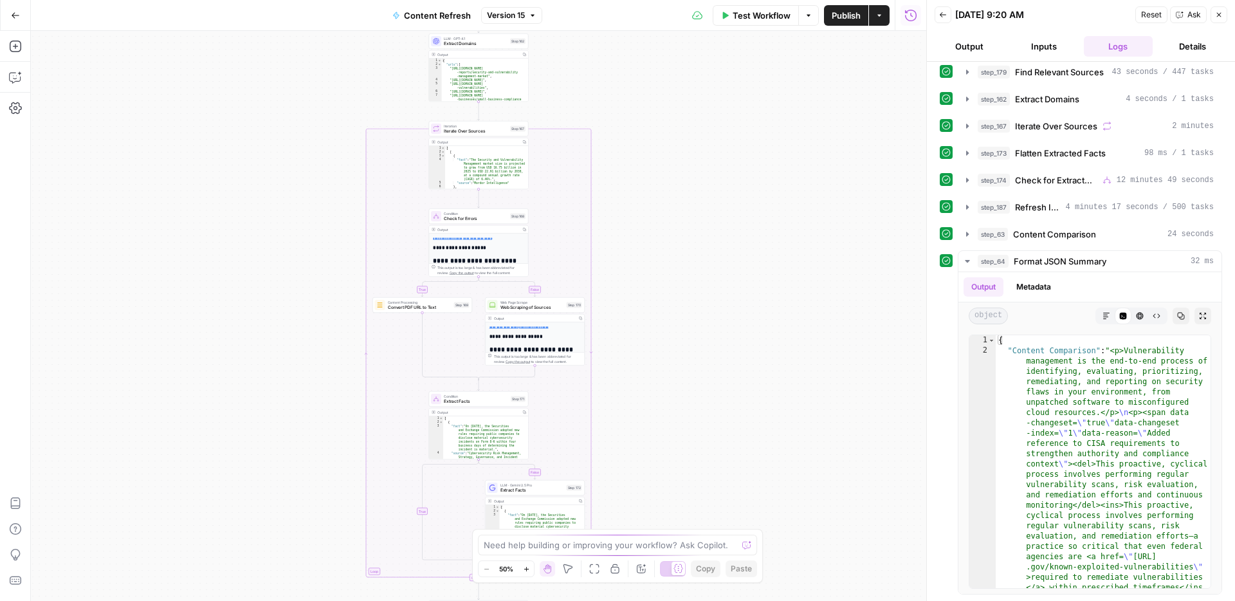
scroll to position [119, 0]
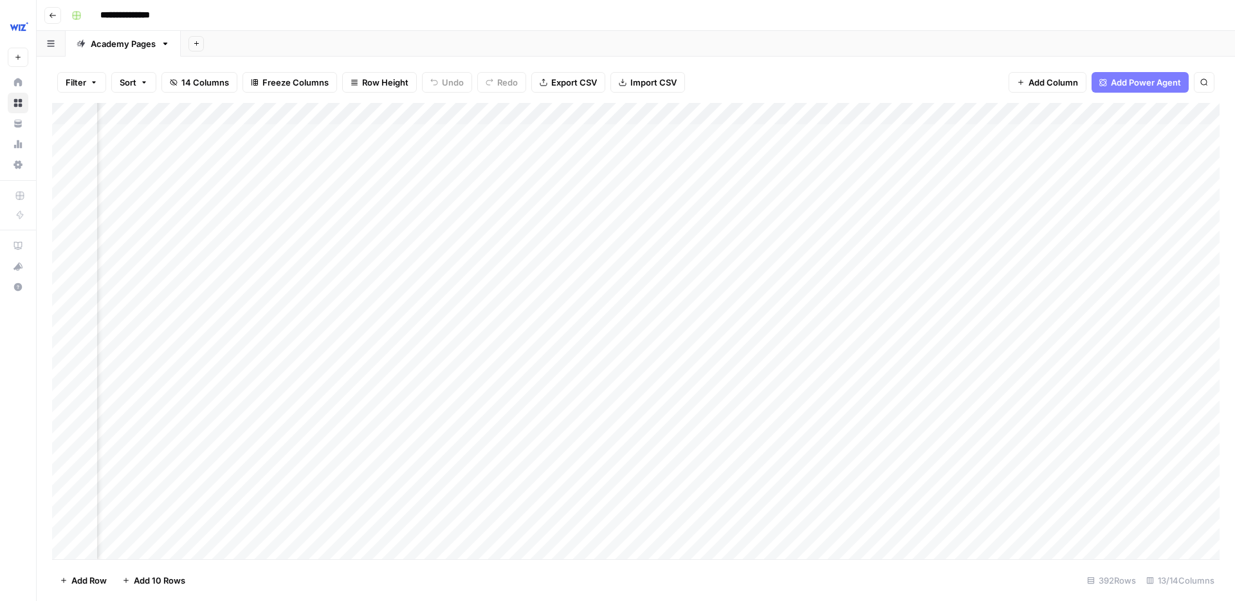
scroll to position [0, 335]
click at [886, 222] on div "Add Column" at bounding box center [636, 331] width 1168 height 456
click at [890, 221] on div "Add Column" at bounding box center [636, 331] width 1168 height 456
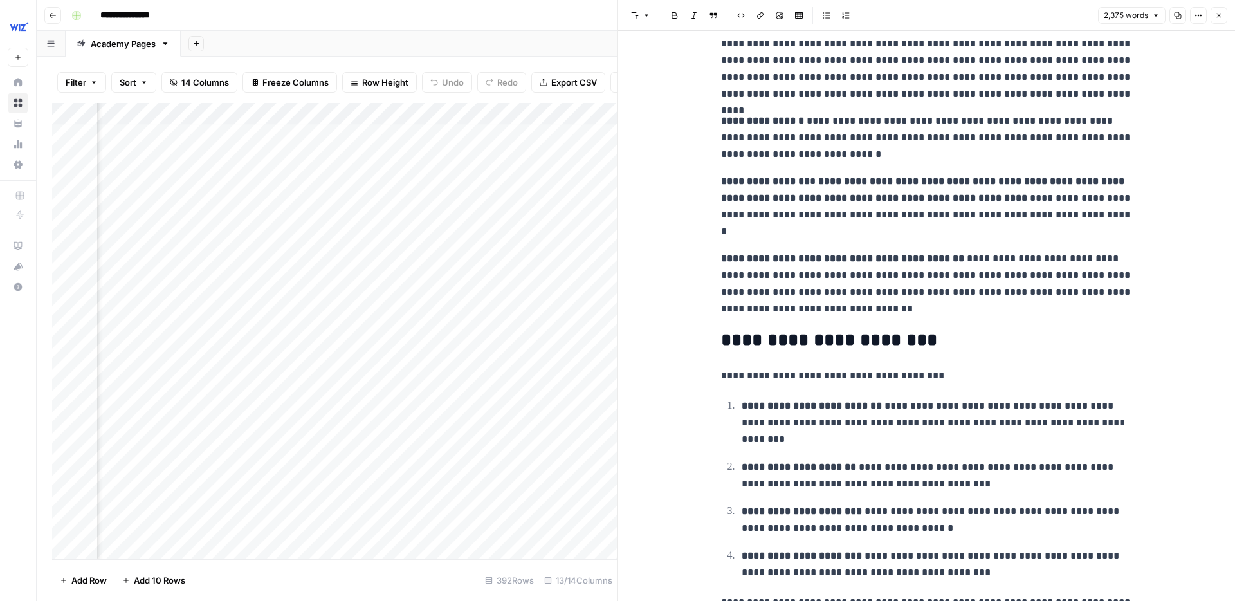
scroll to position [6883, 0]
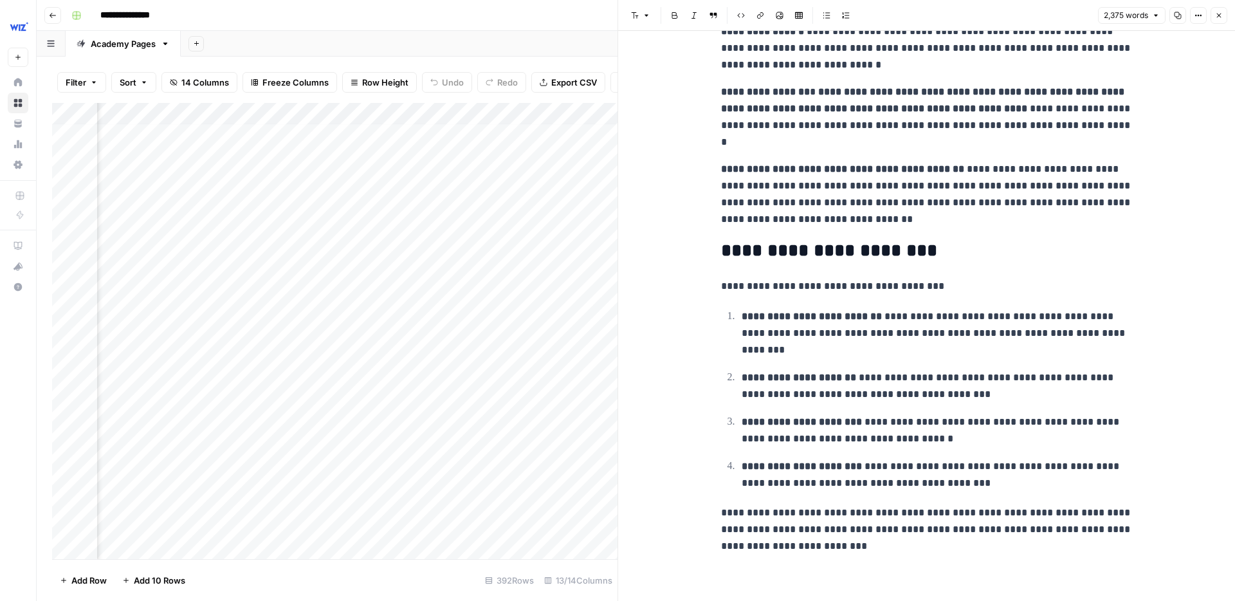
click at [315, 176] on div "Add Column" at bounding box center [334, 331] width 565 height 456
click at [354, 172] on div "Add Column" at bounding box center [334, 331] width 565 height 456
click at [360, 173] on div "Add Column" at bounding box center [334, 331] width 565 height 456
click at [360, 173] on div at bounding box center [381, 175] width 118 height 24
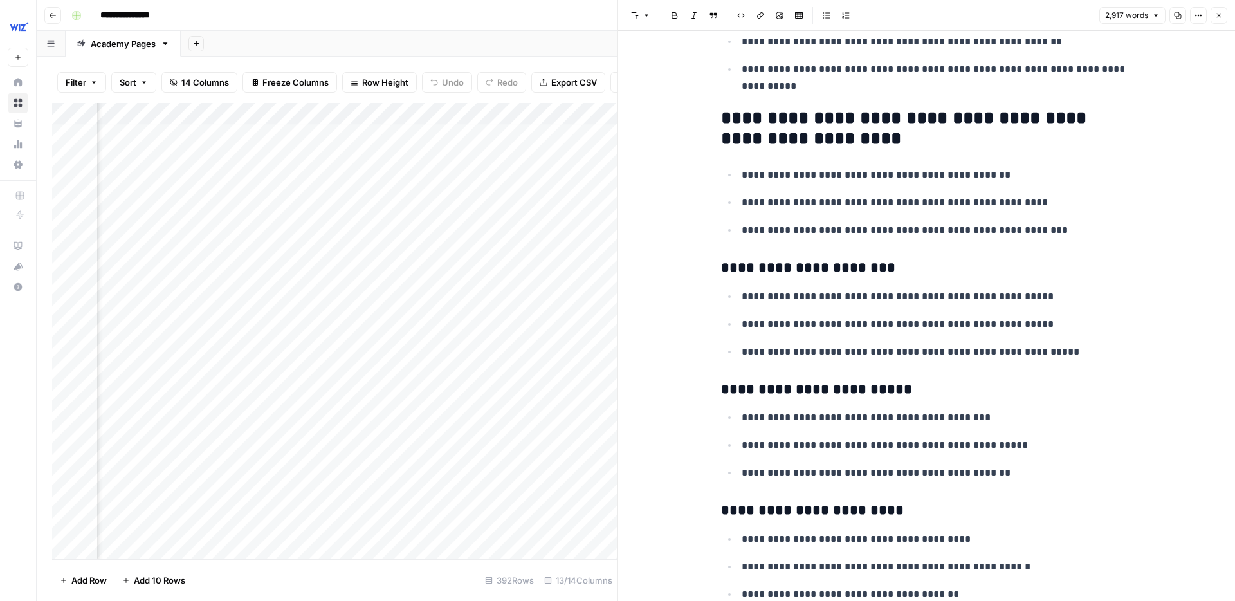
scroll to position [3, 926]
